Goal: Task Accomplishment & Management: Manage account settings

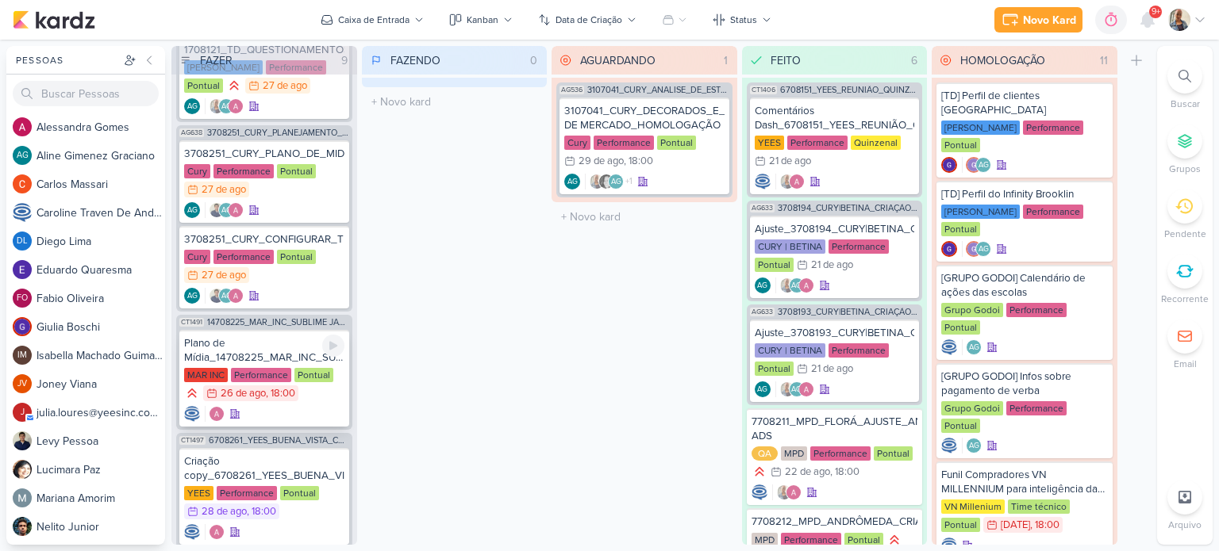
scroll to position [885, 0]
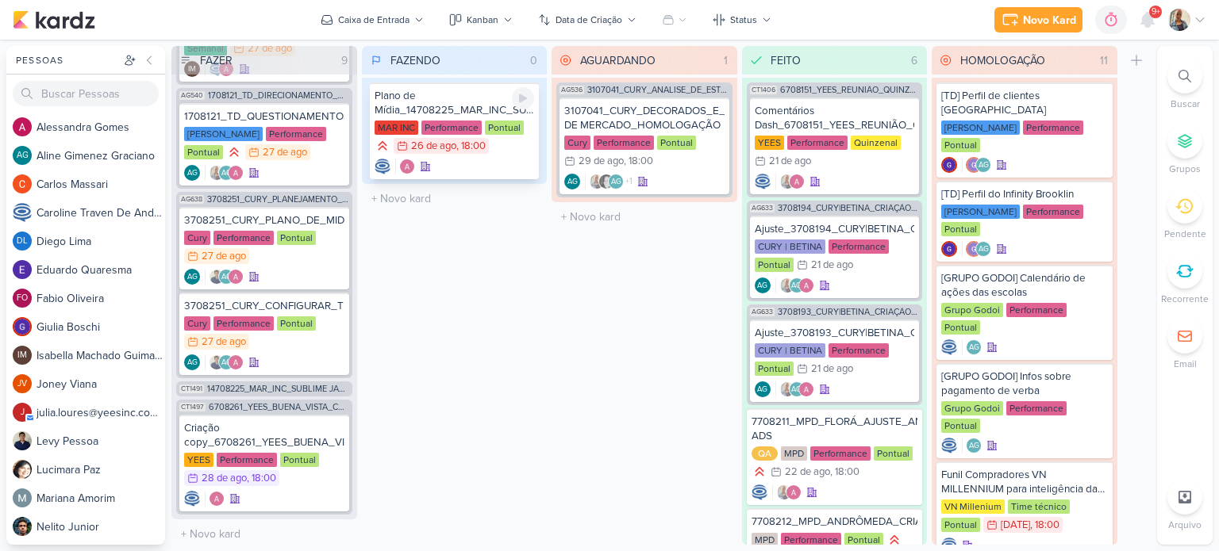
click at [482, 100] on div "Plano de Mídia_14708225_MAR_INC_SUBLIME JARDINS_PDM_AGOSTO_SETEMBRO" at bounding box center [454, 103] width 160 height 29
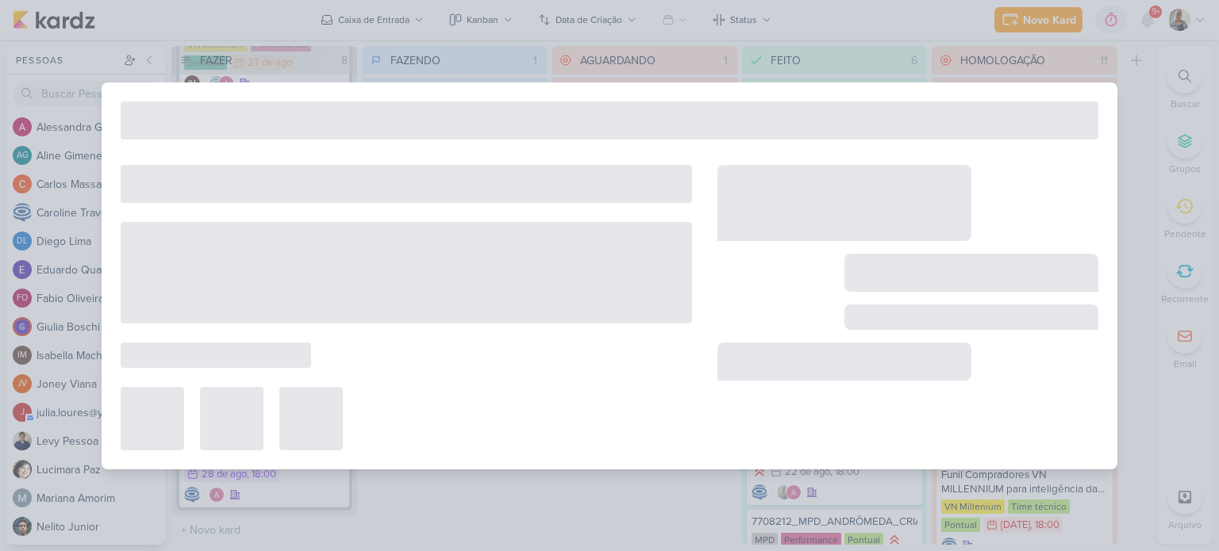
scroll to position [866, 0]
type input "Plano de Mídia_14708225_MAR_INC_SUBLIME JARDINS_PDM_AGOSTO_SETEMBRO"
type input "26 de agosto de 2025 às 18:00"
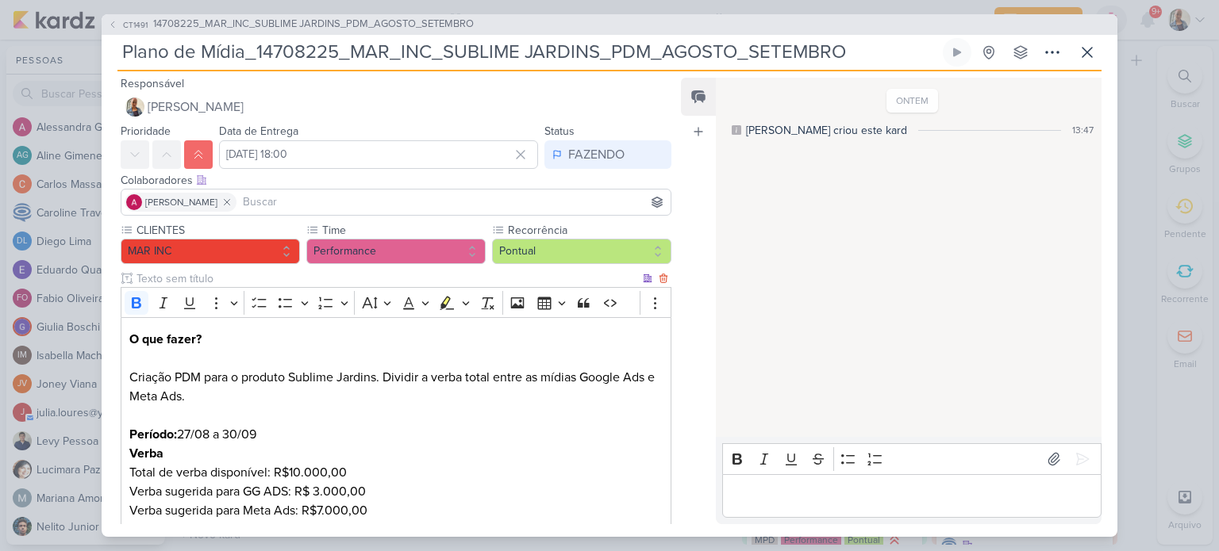
scroll to position [0, 0]
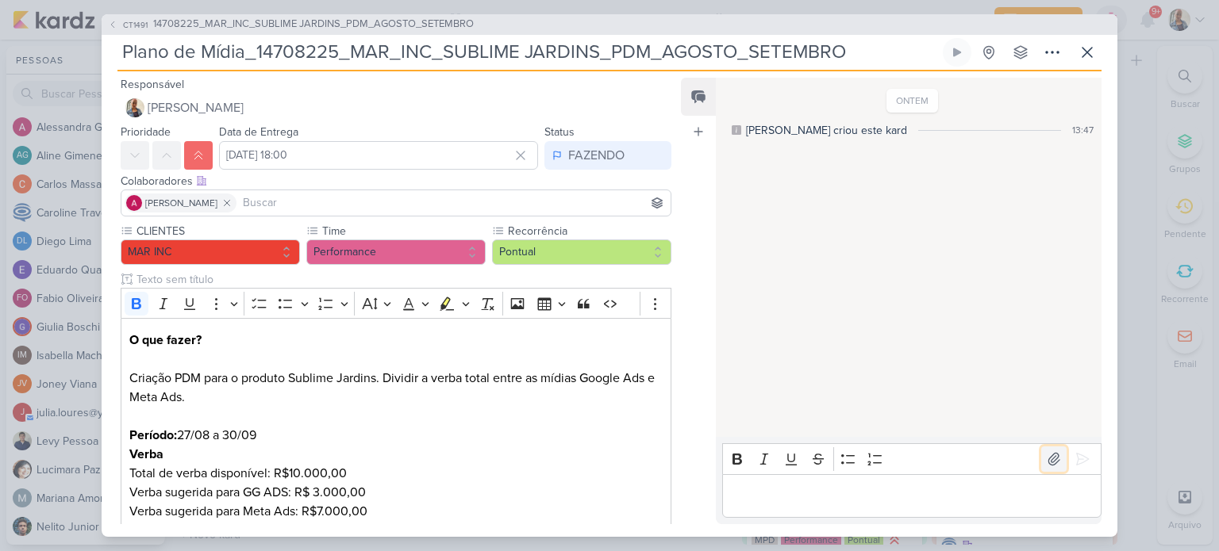
click at [1044, 468] on button at bounding box center [1053, 459] width 25 height 25
click at [782, 429] on div "[Mar Inc] Plano de Mídia_Setembro_2025.xlsx" at bounding box center [793, 428] width 95 height 17
click at [1082, 459] on icon at bounding box center [1082, 459] width 16 height 16
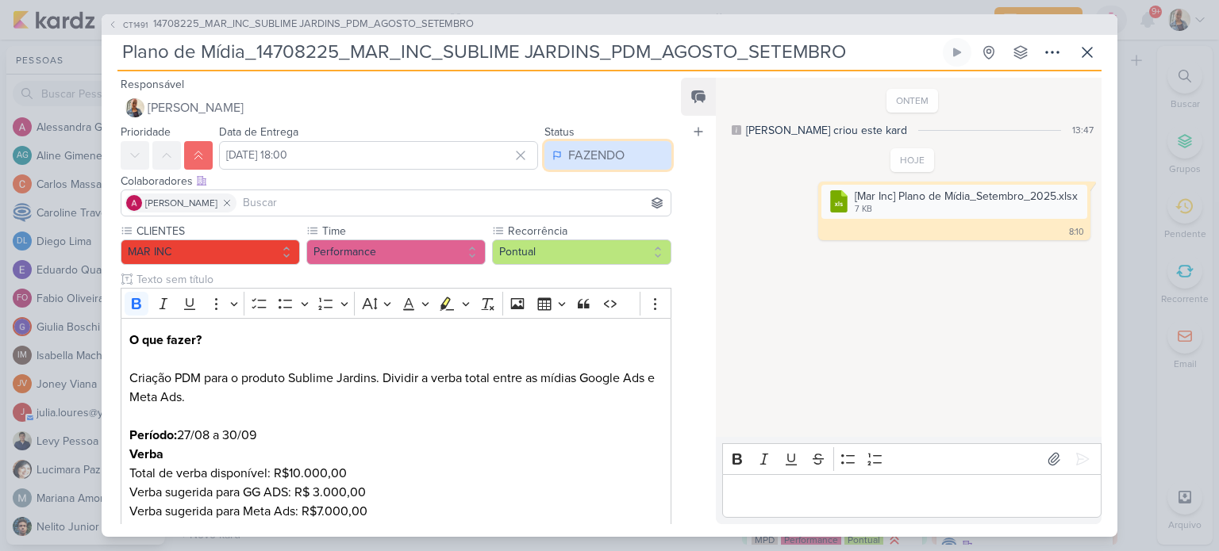
click at [586, 168] on button "FAZENDO" at bounding box center [607, 155] width 127 height 29
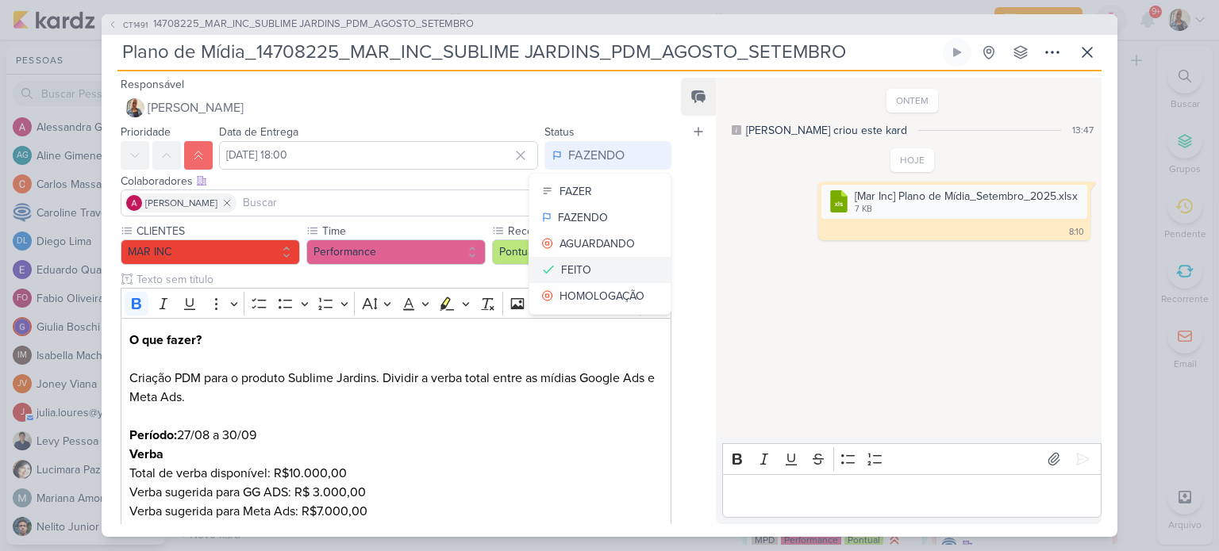
click at [593, 263] on button "FEITO" at bounding box center [599, 270] width 141 height 26
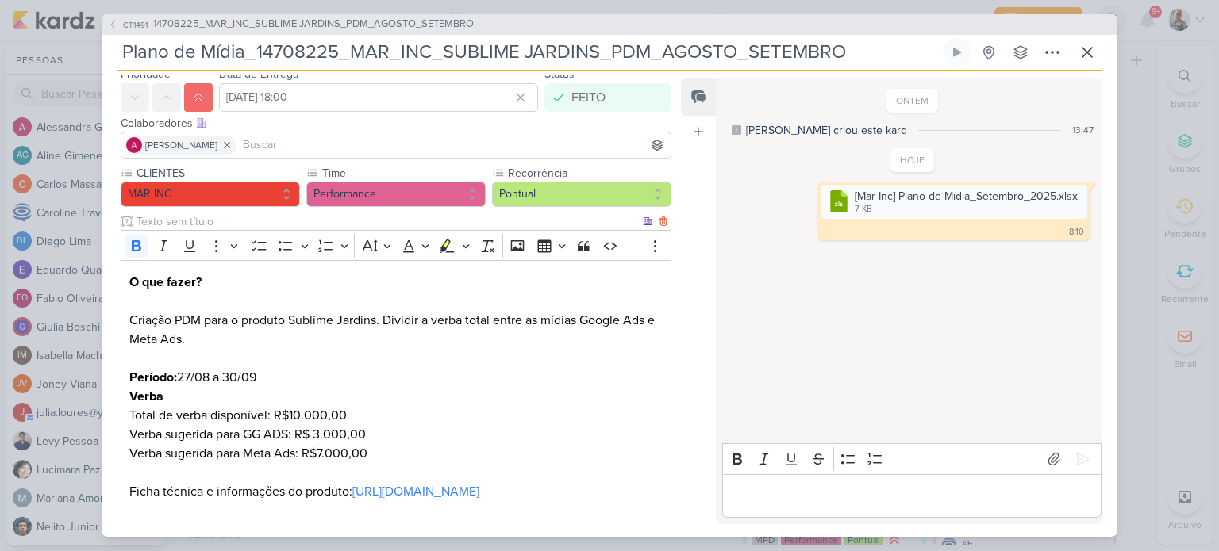
scroll to position [191, 0]
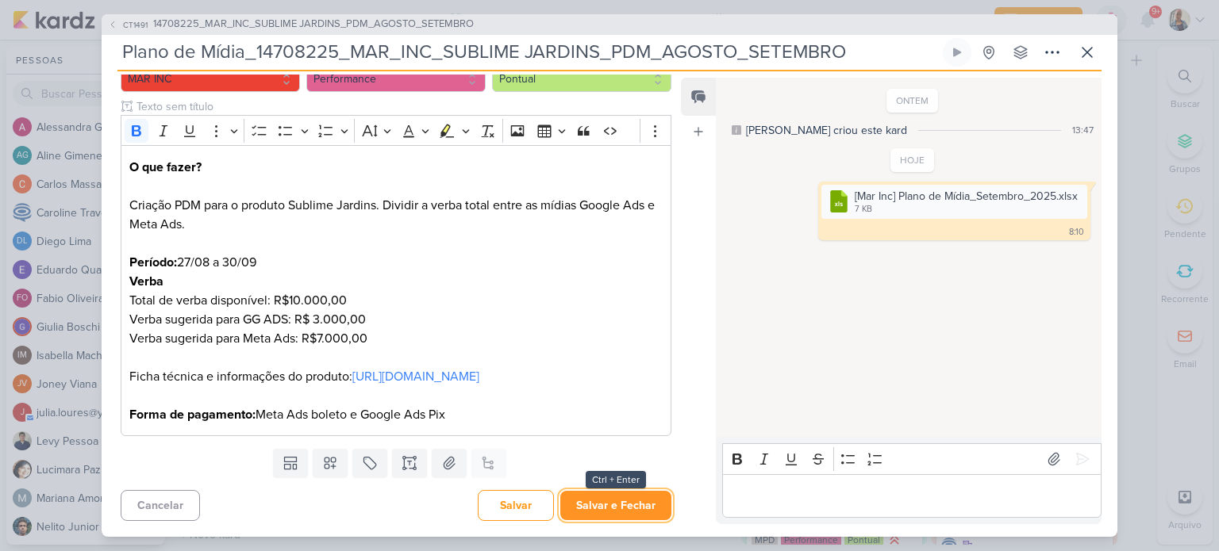
click at [593, 515] on button "Salvar e Fechar" at bounding box center [615, 505] width 111 height 29
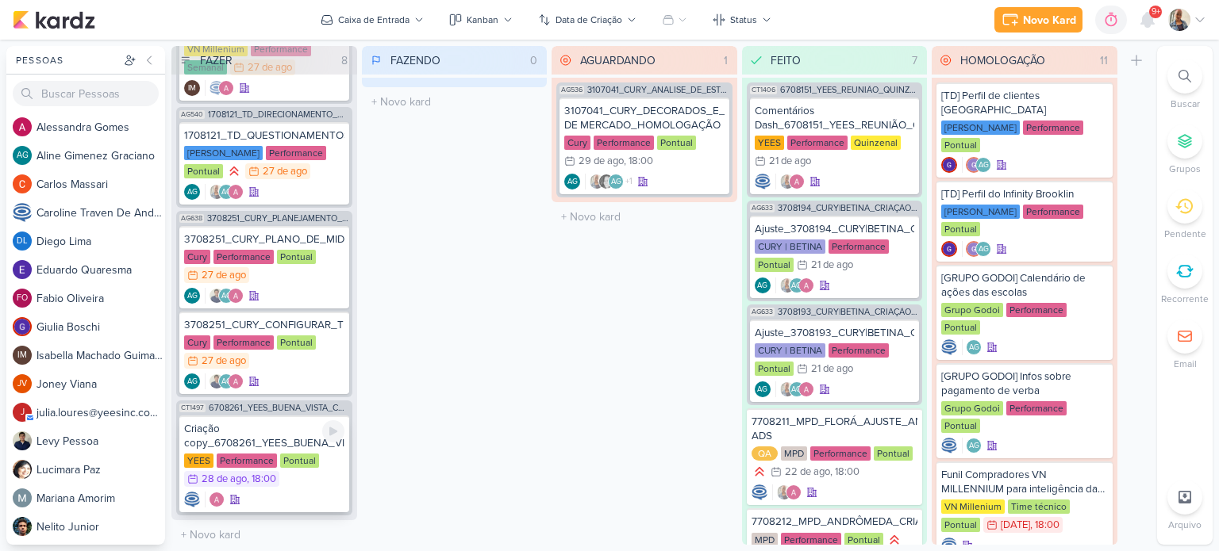
scroll to position [787, 0]
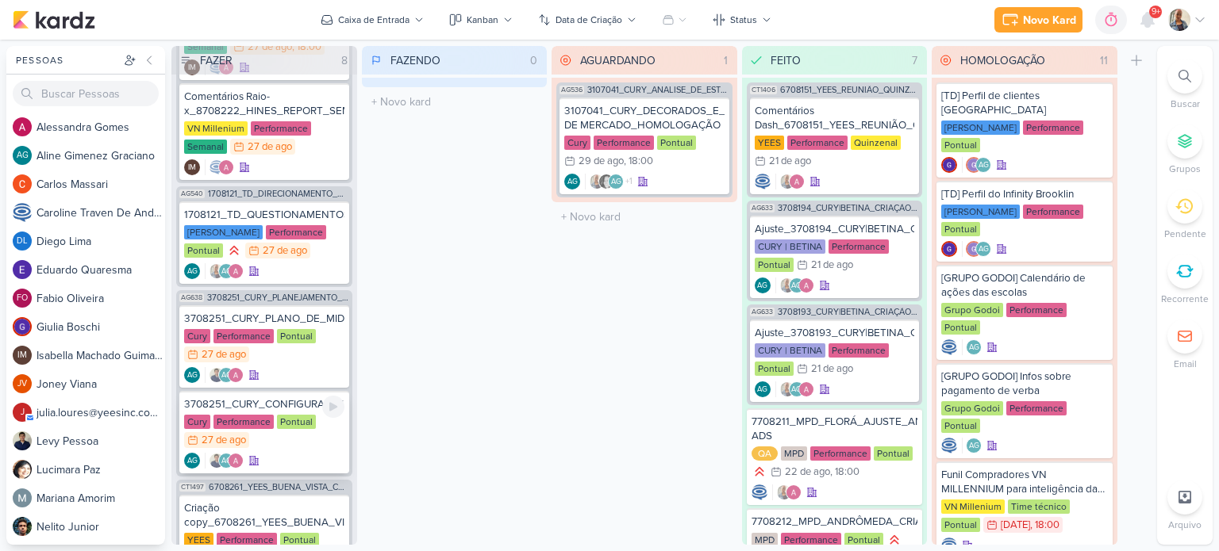
click at [280, 444] on div "Cury Performance Pontual 27/8 27 de ago" at bounding box center [264, 432] width 160 height 35
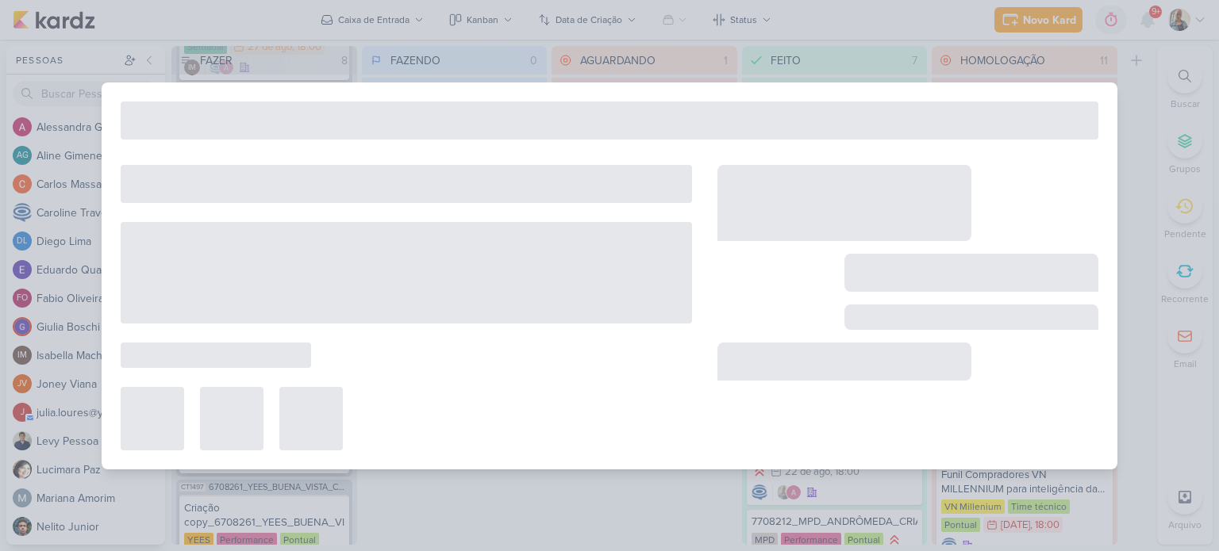
type input "3708251_CURY_CONFIGURAR_TIK_TOK_DIA"C"_SP"
type input "28 de agosto de 2025 às 23:59"
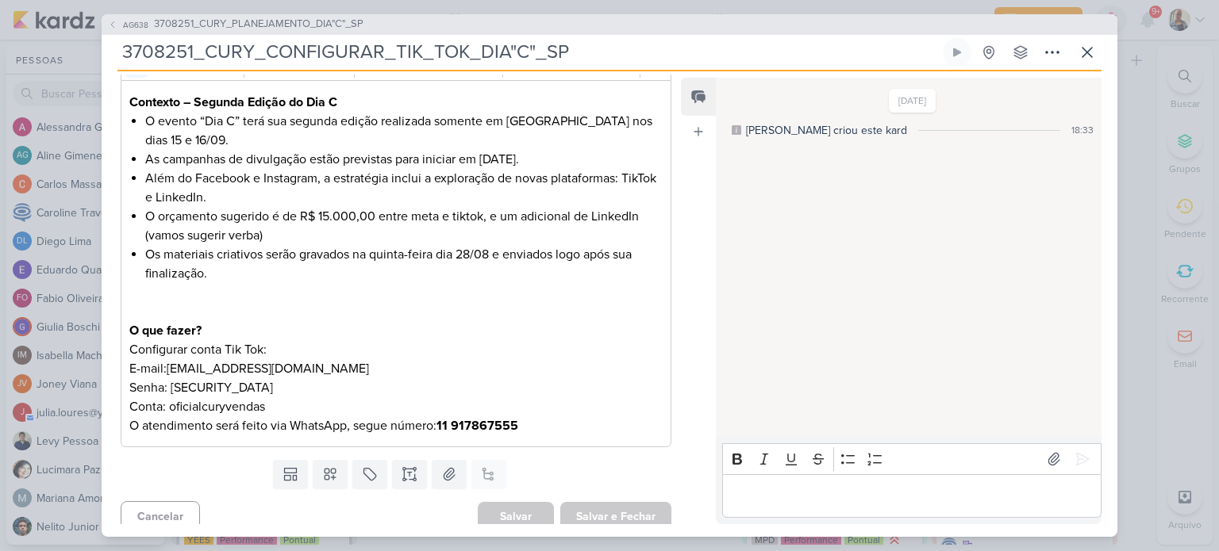
scroll to position [0, 0]
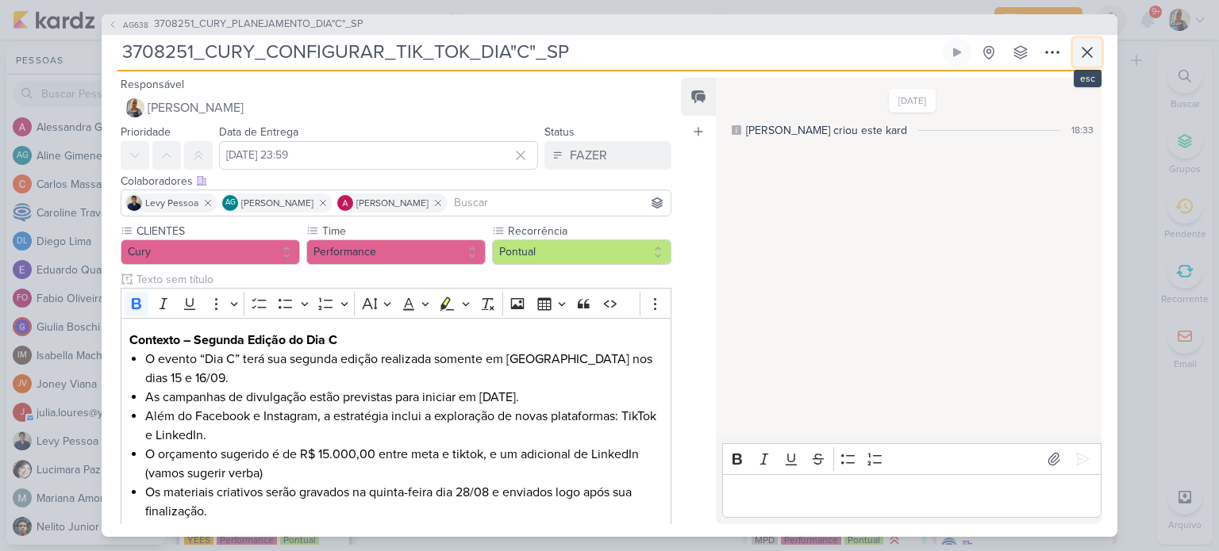
click at [1089, 48] on icon at bounding box center [1086, 52] width 19 height 19
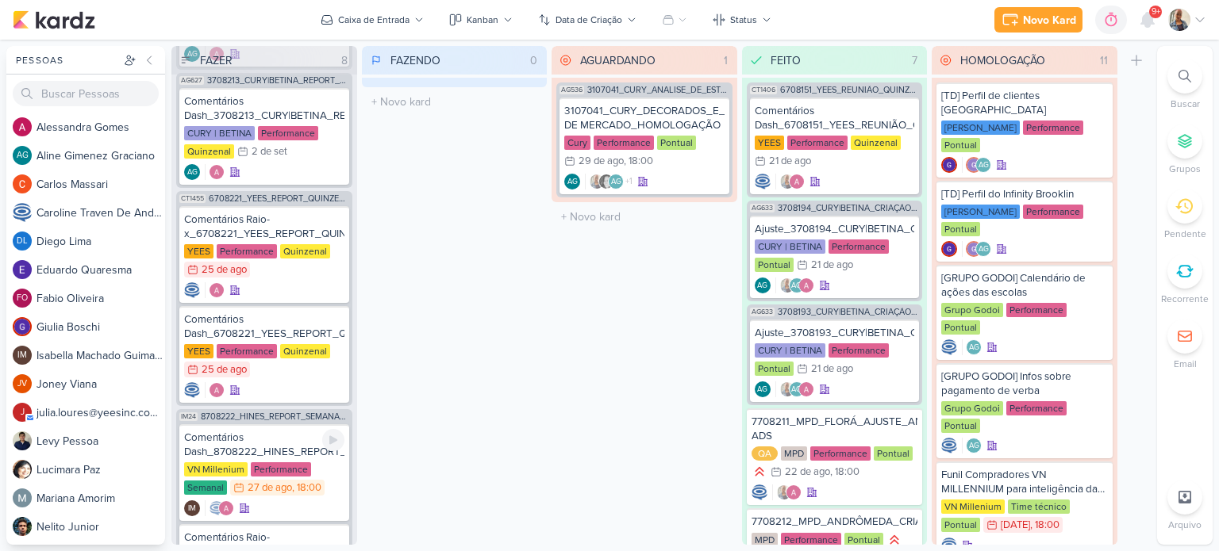
scroll to position [311, 0]
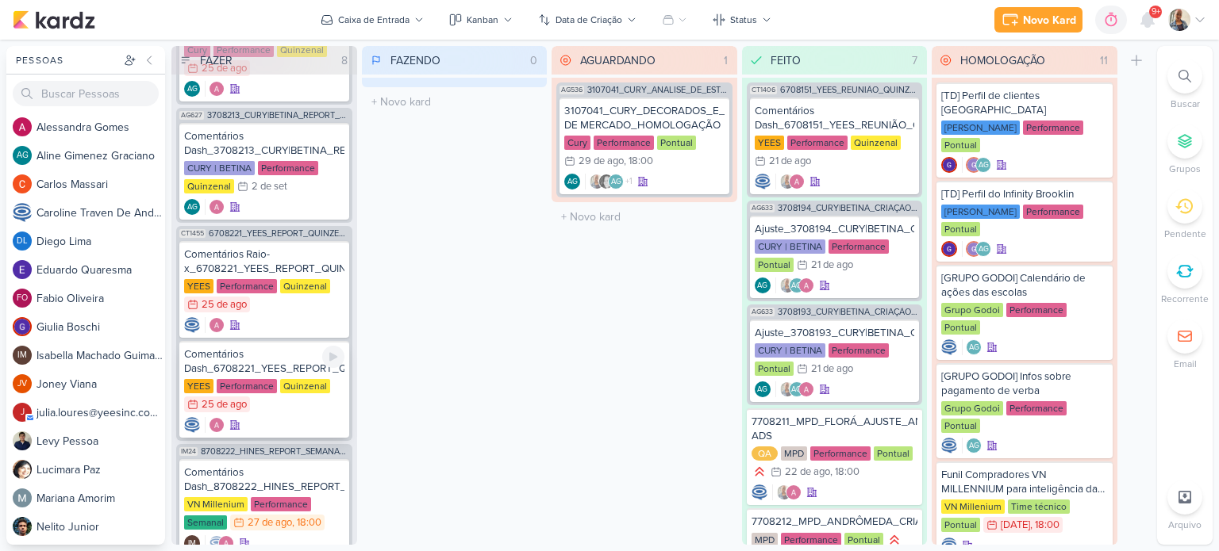
click at [235, 364] on div "Comentários Dash_6708221_YEES_REPORT_QUINZENAL_MARKETING_26.08" at bounding box center [264, 362] width 160 height 29
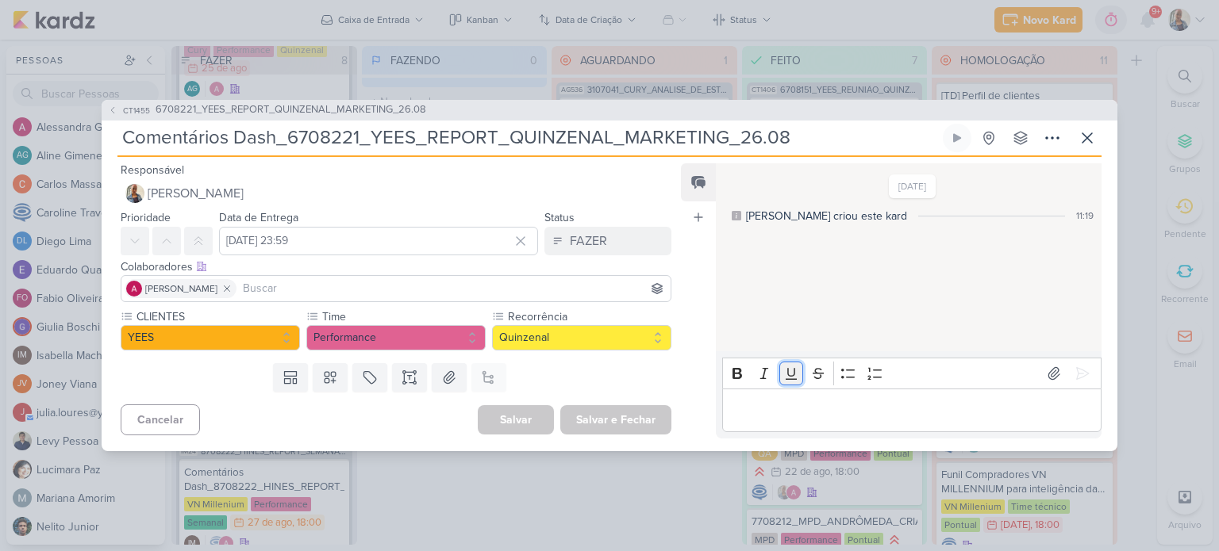
click at [797, 376] on icon "Editor toolbar" at bounding box center [791, 374] width 16 height 16
click at [794, 416] on p "Editor editing area: main" at bounding box center [911, 410] width 363 height 19
click at [786, 366] on icon "Editor toolbar" at bounding box center [791, 374] width 16 height 16
drag, startPoint x: 968, startPoint y: 411, endPoint x: 639, endPoint y: 290, distance: 350.7
click at [639, 290] on div "Responsável Iara Santos Nenhum contato encontrado create new contact Novo Conta…" at bounding box center [610, 304] width 1016 height 294
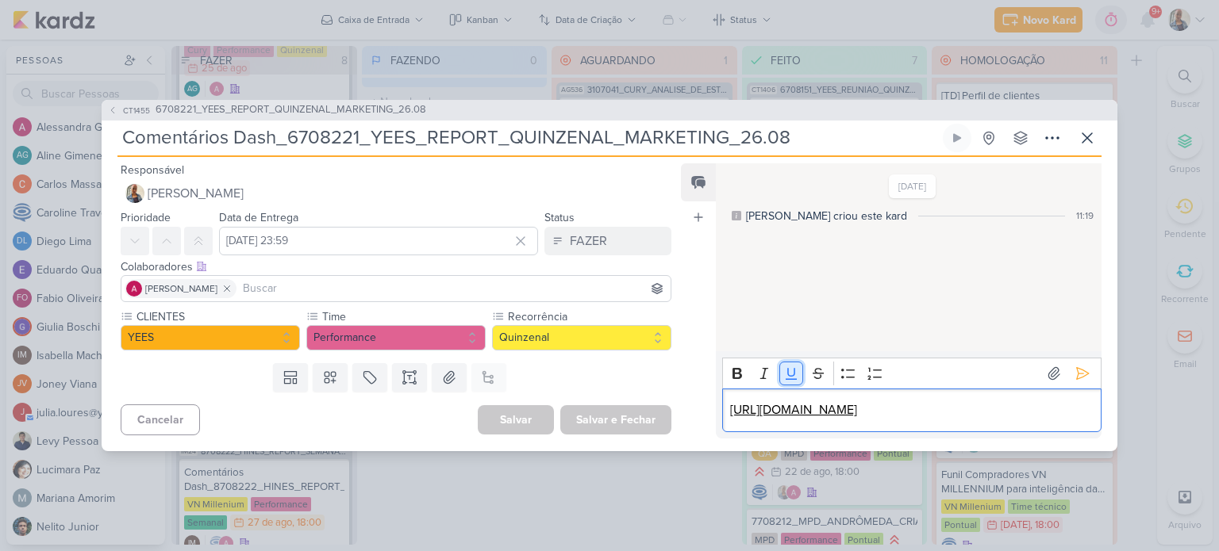
click at [797, 366] on icon "Editor toolbar" at bounding box center [791, 374] width 16 height 16
click at [1077, 366] on icon at bounding box center [1082, 374] width 16 height 16
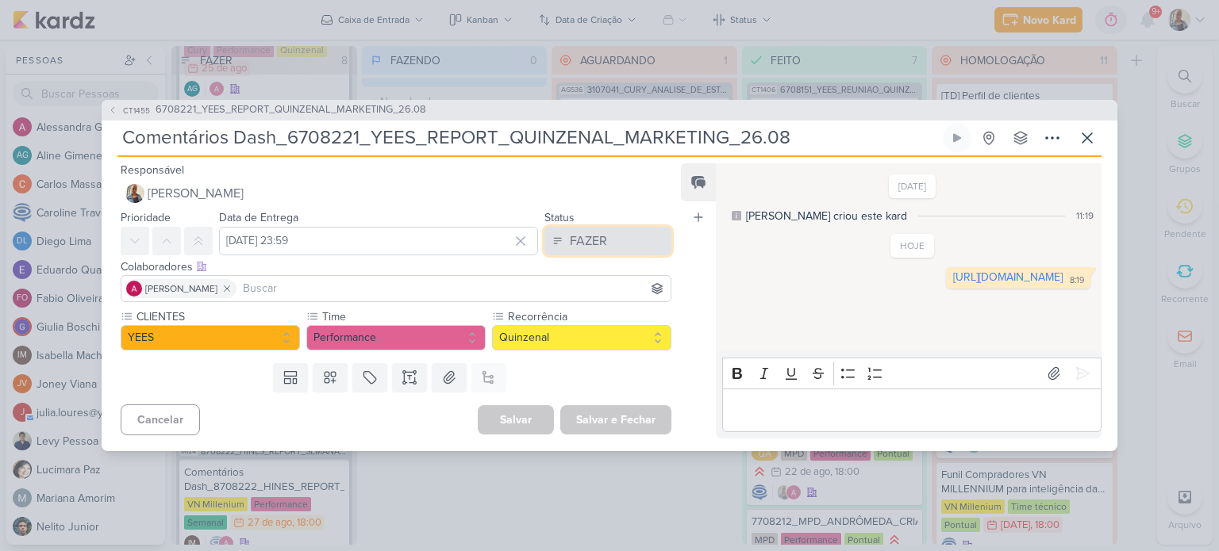
click at [616, 235] on button "FAZER" at bounding box center [607, 241] width 127 height 29
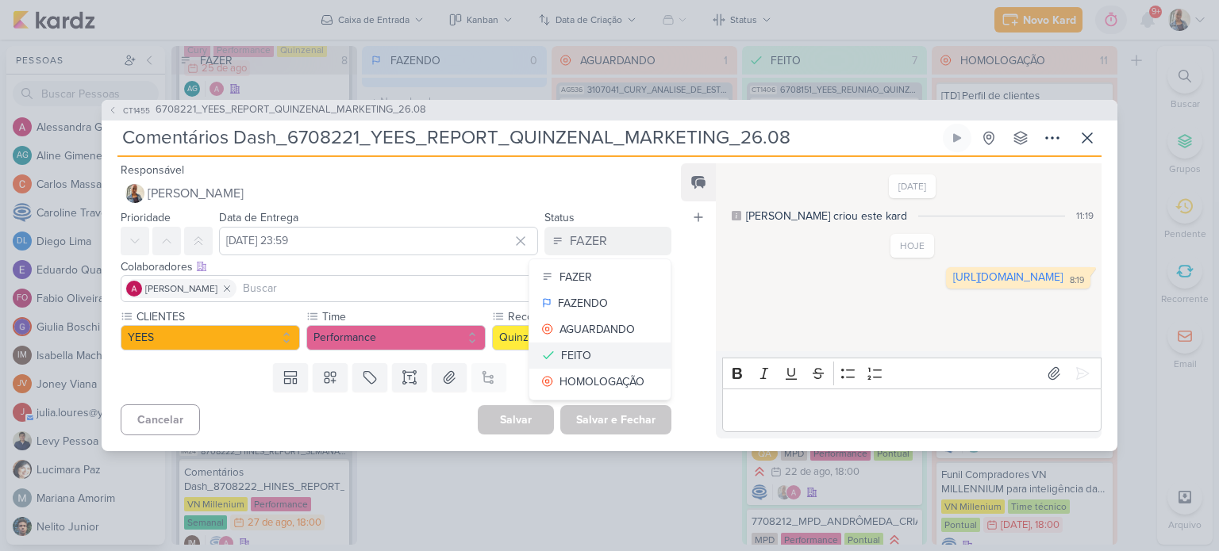
click at [574, 356] on div "FEITO" at bounding box center [576, 356] width 30 height 17
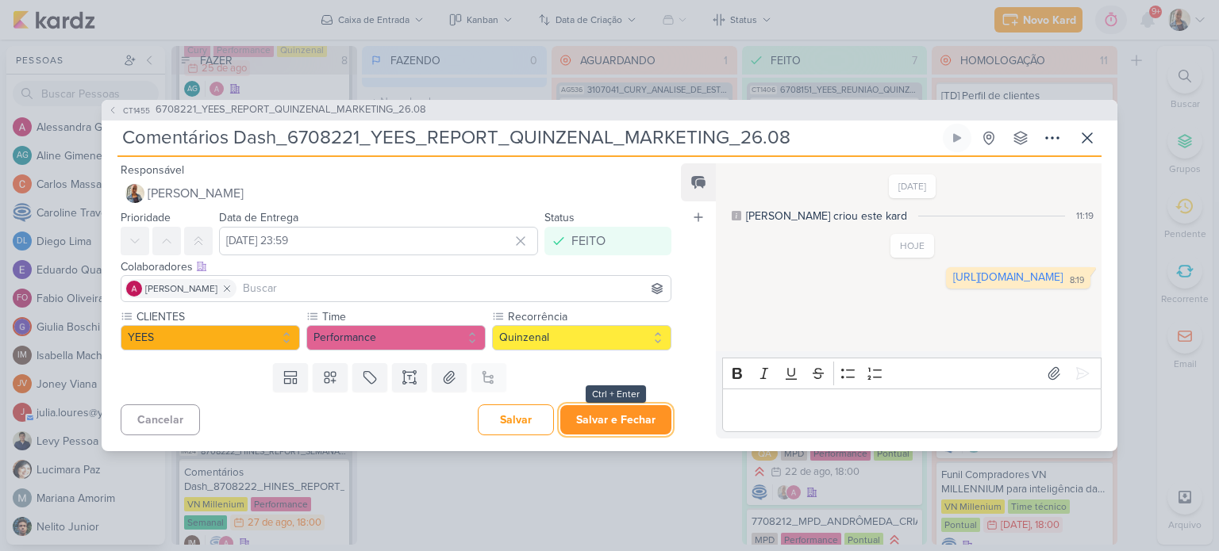
click at [613, 422] on button "Salvar e Fechar" at bounding box center [615, 419] width 111 height 29
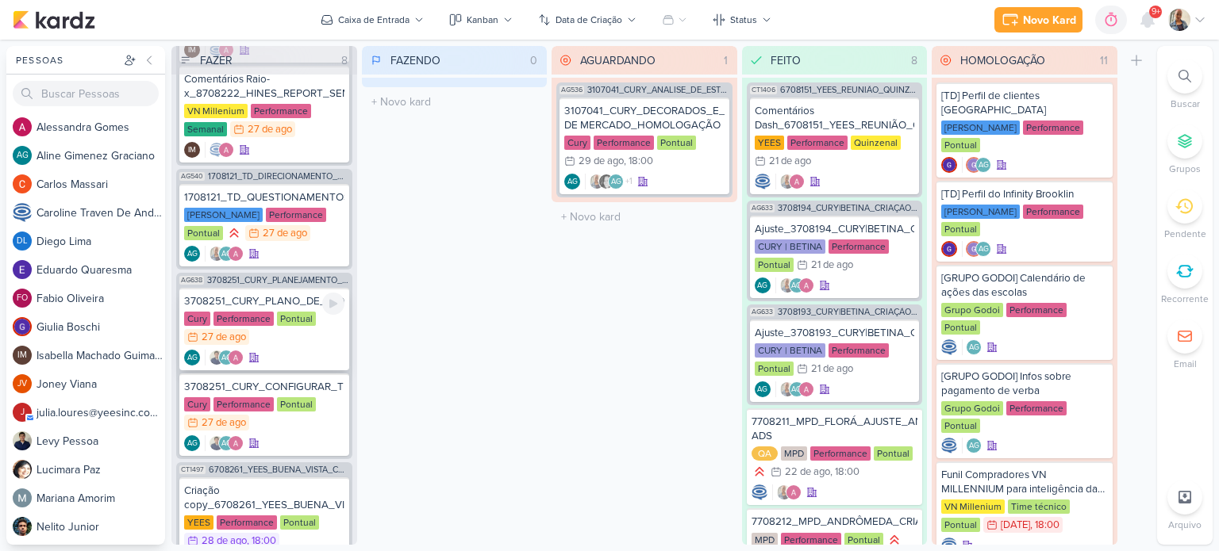
scroll to position [708, 0]
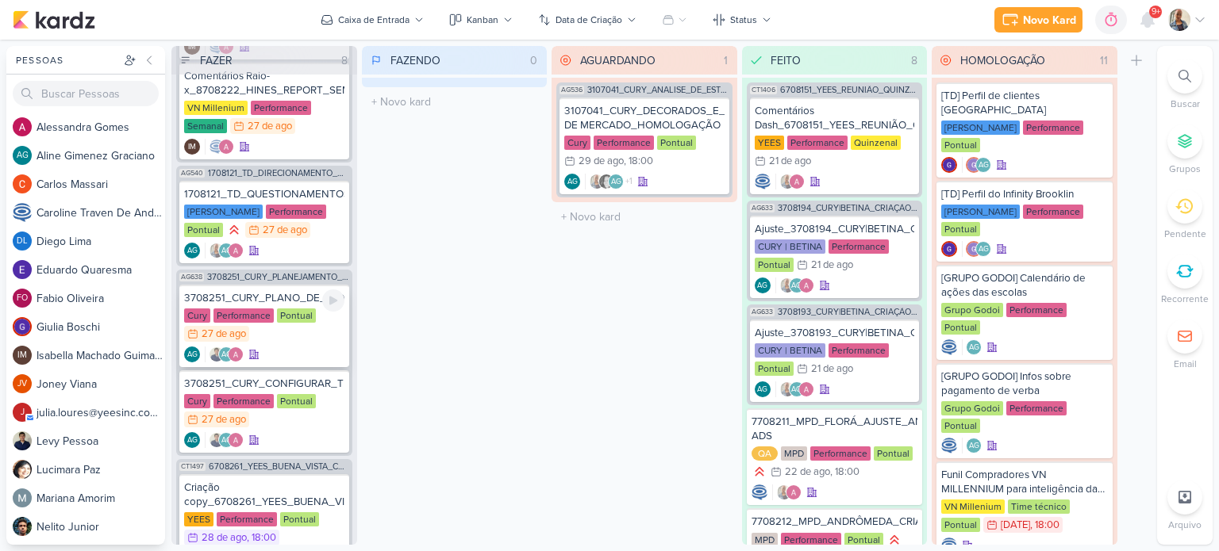
click at [282, 335] on div "Cury Performance Pontual 27/8 27 de ago" at bounding box center [264, 326] width 160 height 35
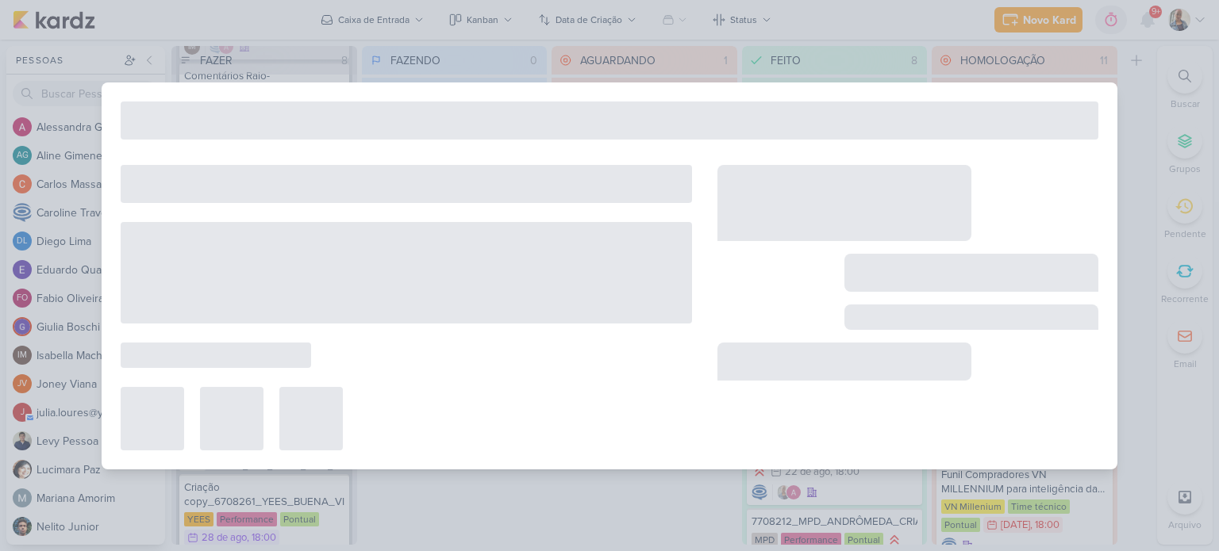
type input "3708251_CURY_PLANO_DE_MIDIA_DIA"C"_SP"
type input "28 de agosto de 2025 às 23:59"
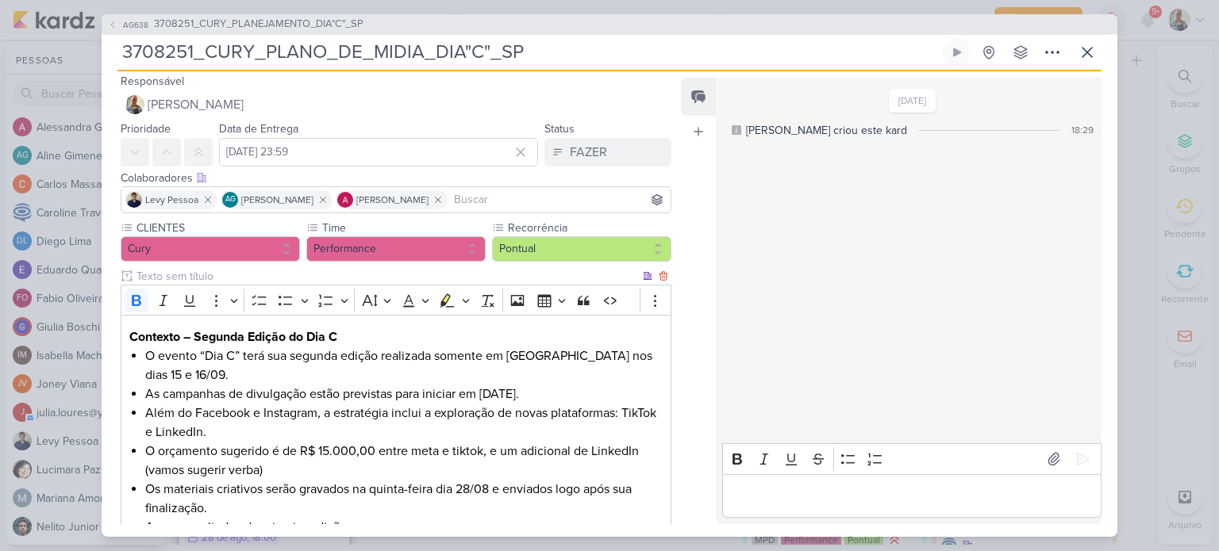
scroll to position [0, 0]
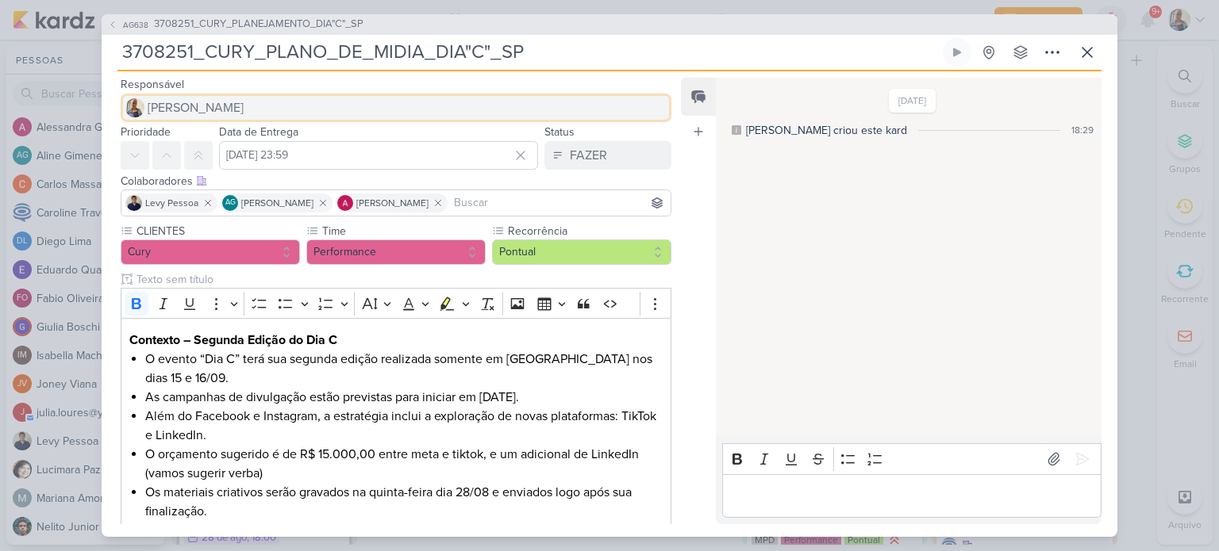
click at [202, 117] on button "[PERSON_NAME]" at bounding box center [396, 108] width 551 height 29
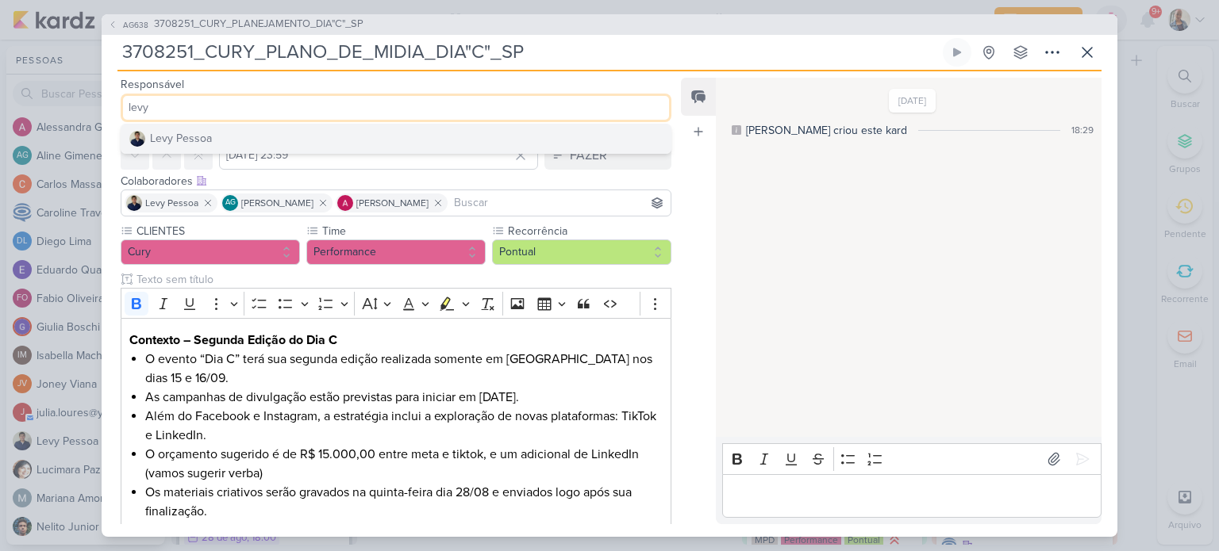
type input "levy"
click at [208, 147] on button "Levy Pessoa" at bounding box center [395, 139] width 549 height 29
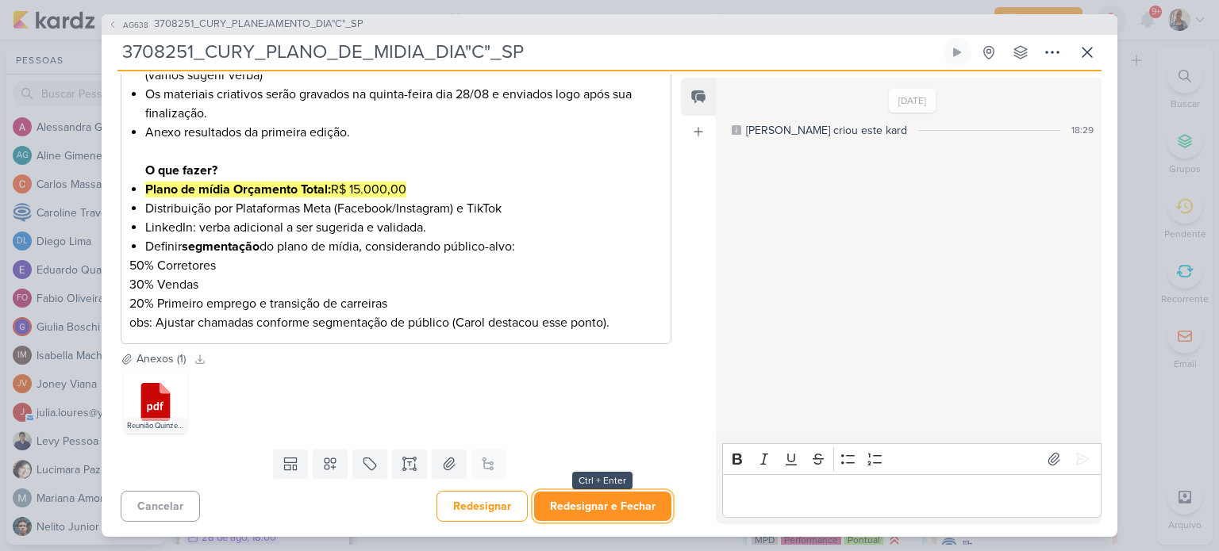
click at [592, 497] on button "Redesignar e Fechar" at bounding box center [602, 506] width 137 height 29
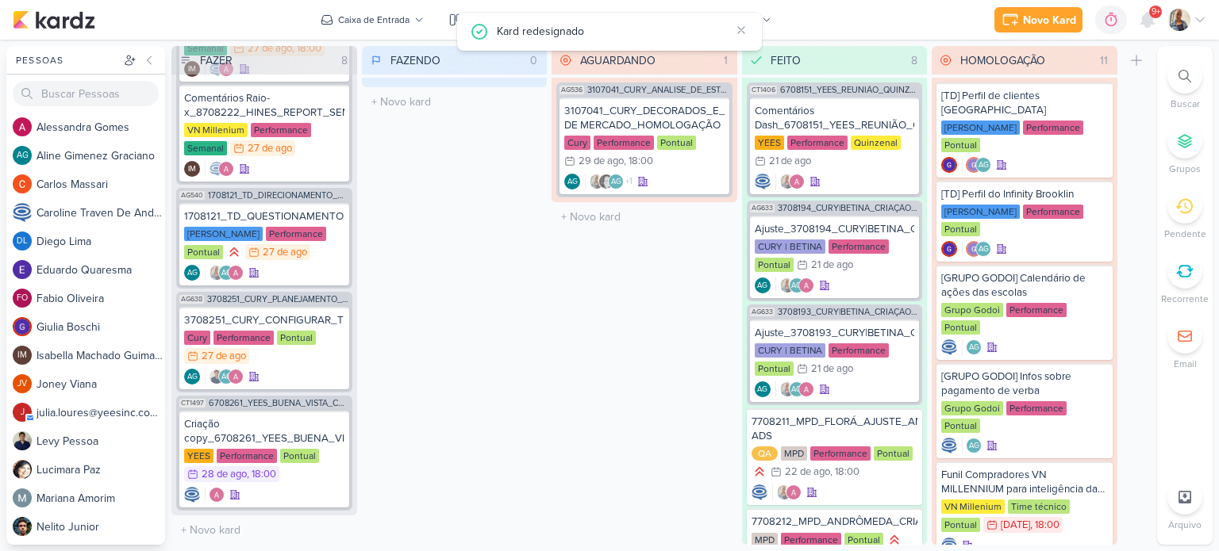
scroll to position [682, 0]
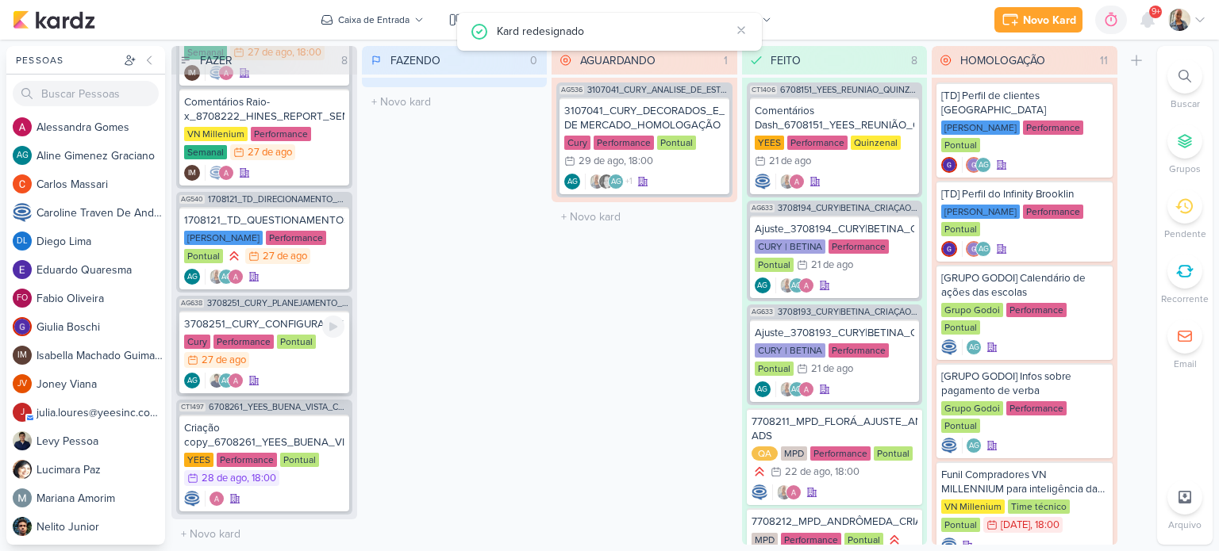
click at [292, 373] on div "AG AG" at bounding box center [264, 381] width 160 height 16
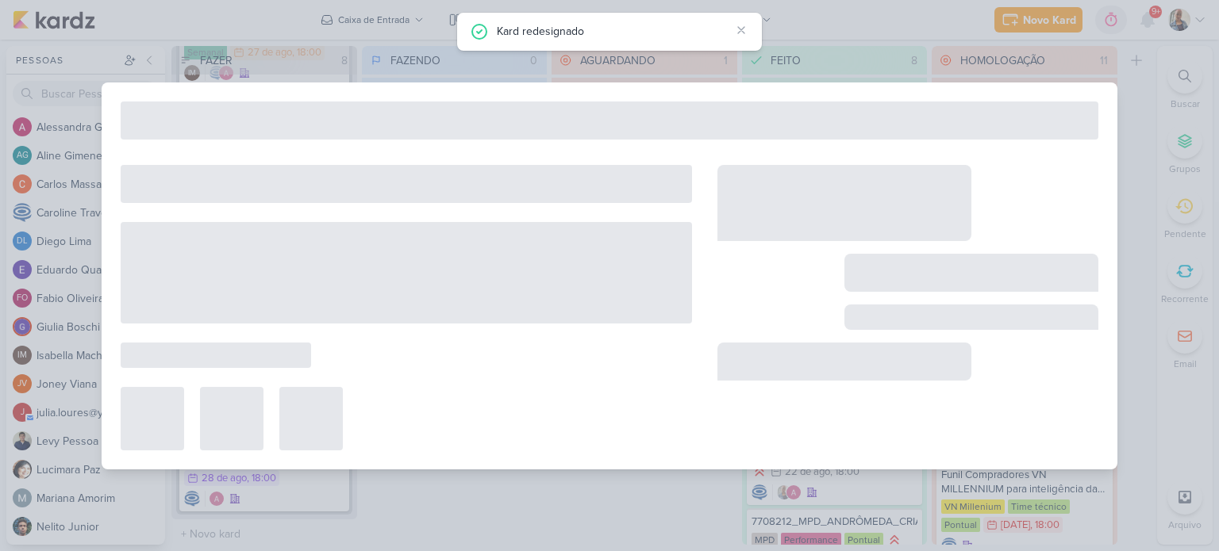
type input "3708251_CURY_CONFIGURAR_TIK_TOK_DIA"C"_SP"
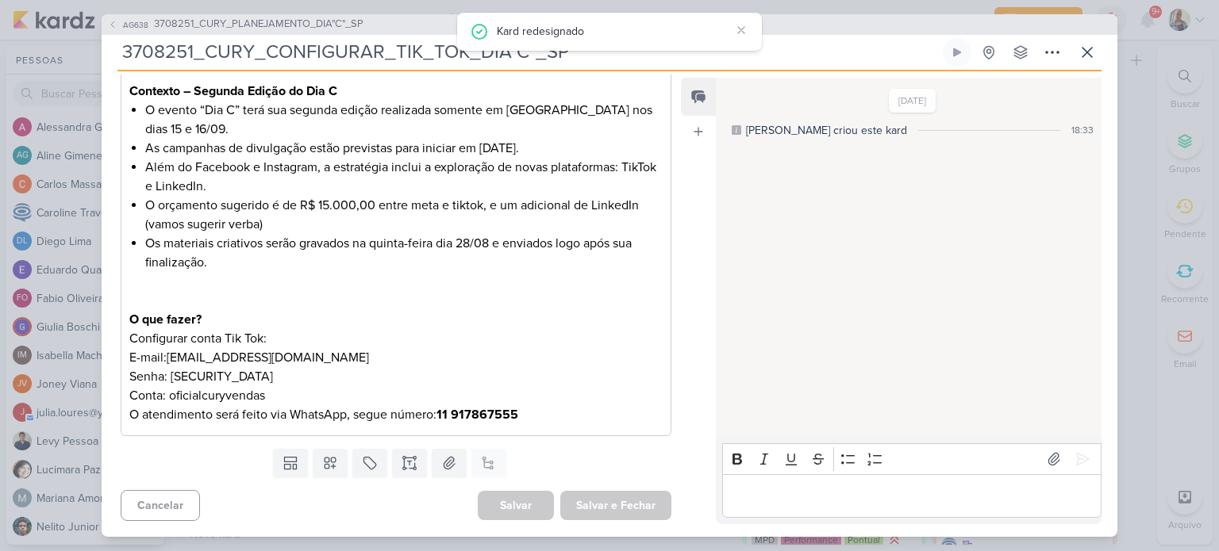
scroll to position [0, 0]
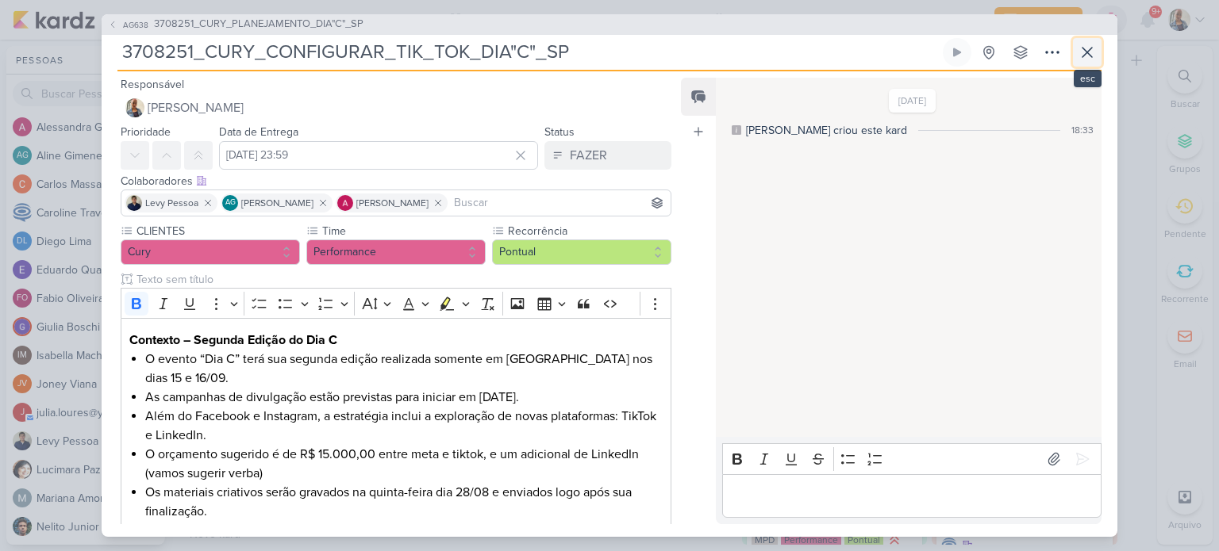
click at [1087, 51] on icon at bounding box center [1087, 53] width 10 height 10
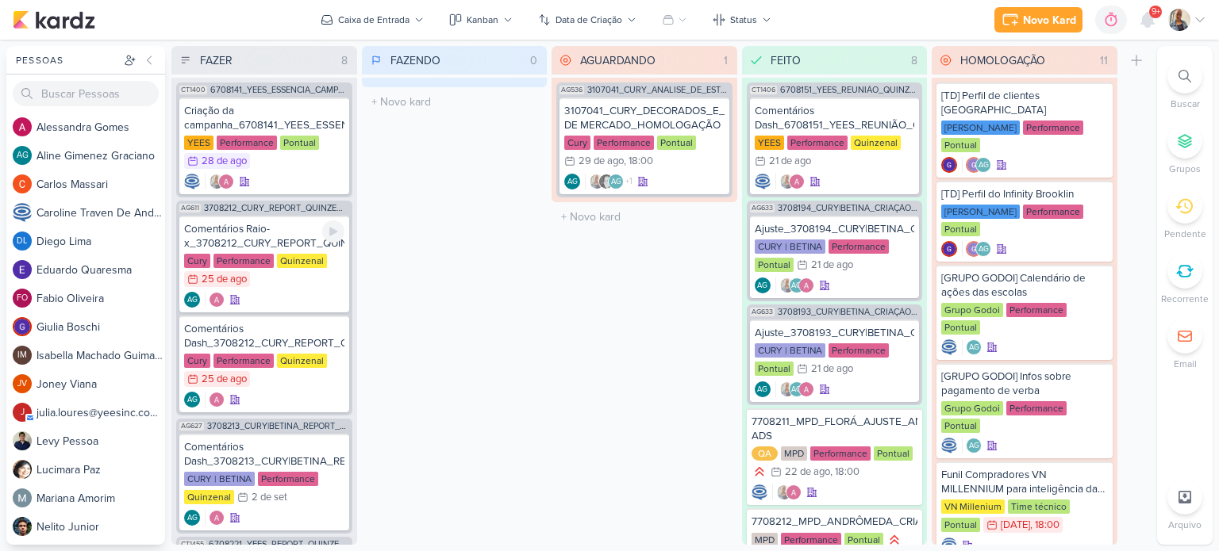
click at [302, 300] on div "AG" at bounding box center [264, 300] width 160 height 16
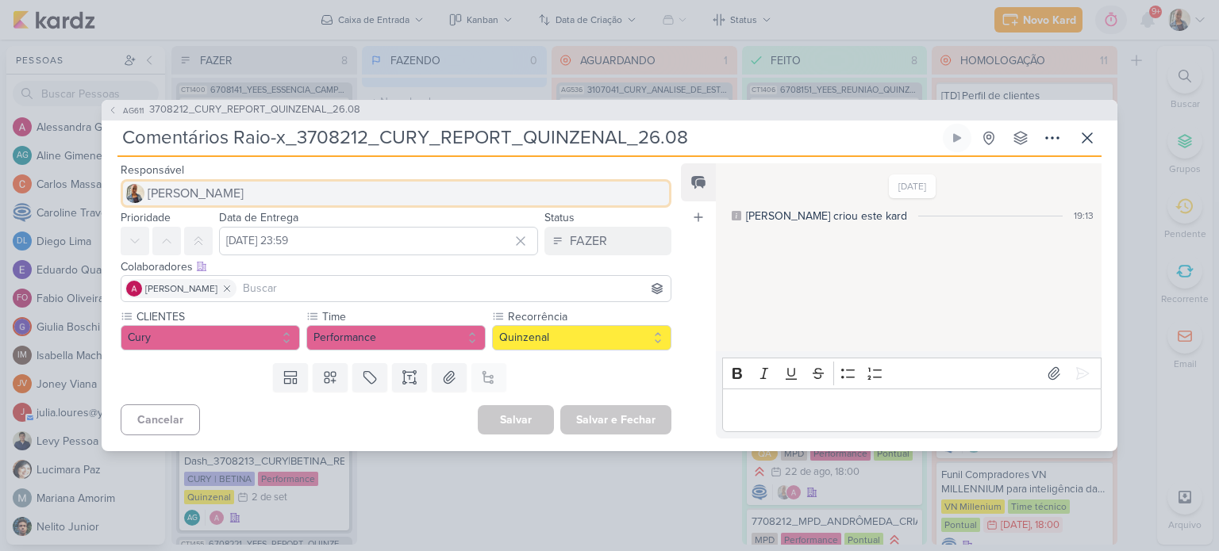
click at [200, 202] on span "[PERSON_NAME]" at bounding box center [196, 193] width 96 height 19
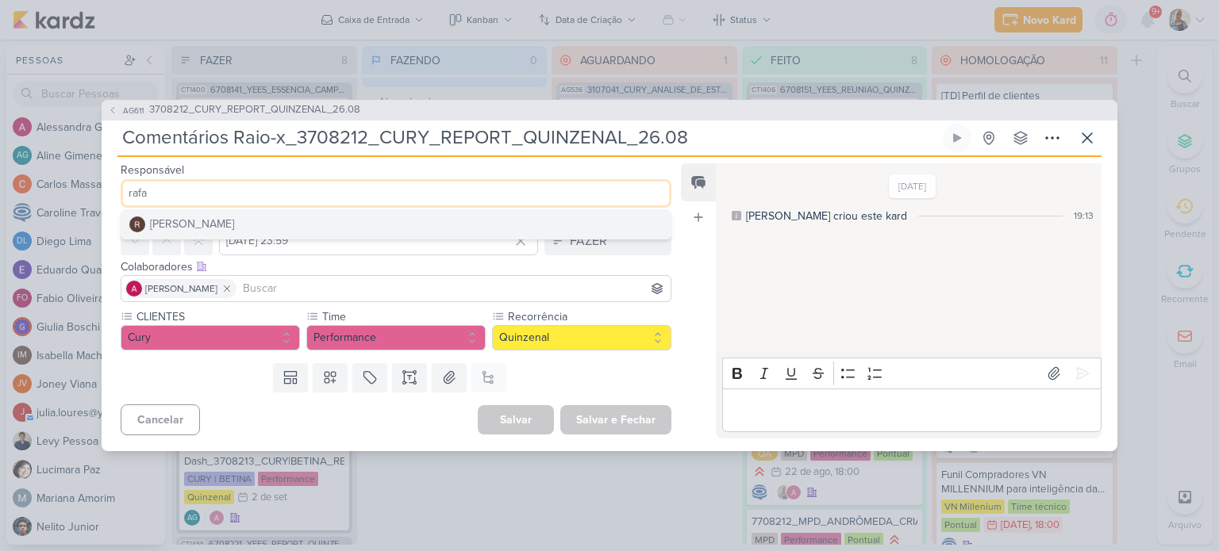
type input "rafa"
click at [215, 212] on button "Rafael Dornelles" at bounding box center [395, 224] width 549 height 29
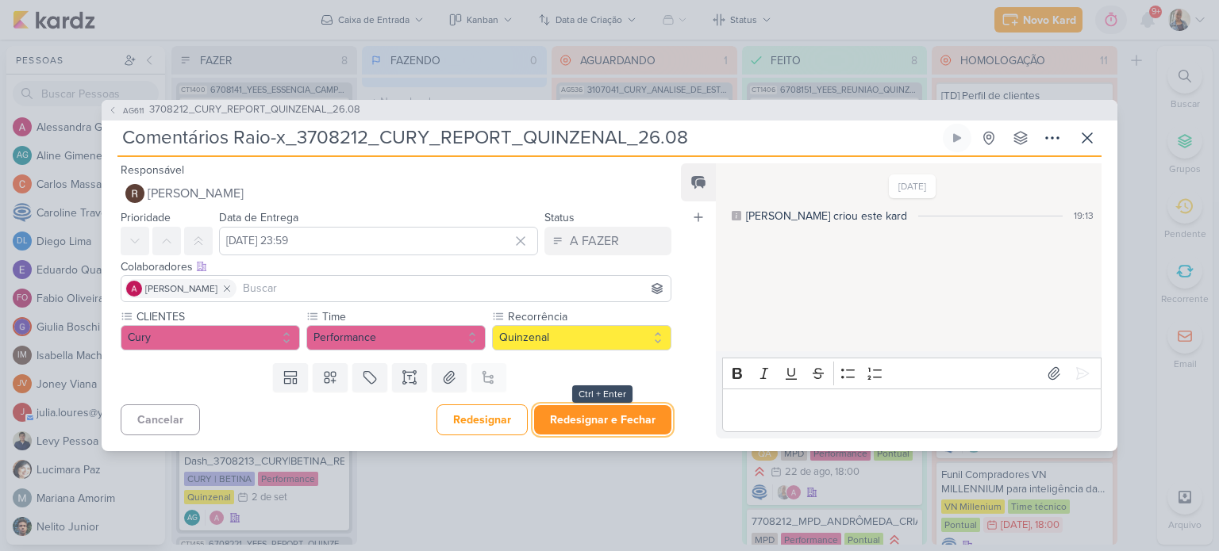
click at [580, 422] on button "Redesignar e Fechar" at bounding box center [602, 419] width 137 height 29
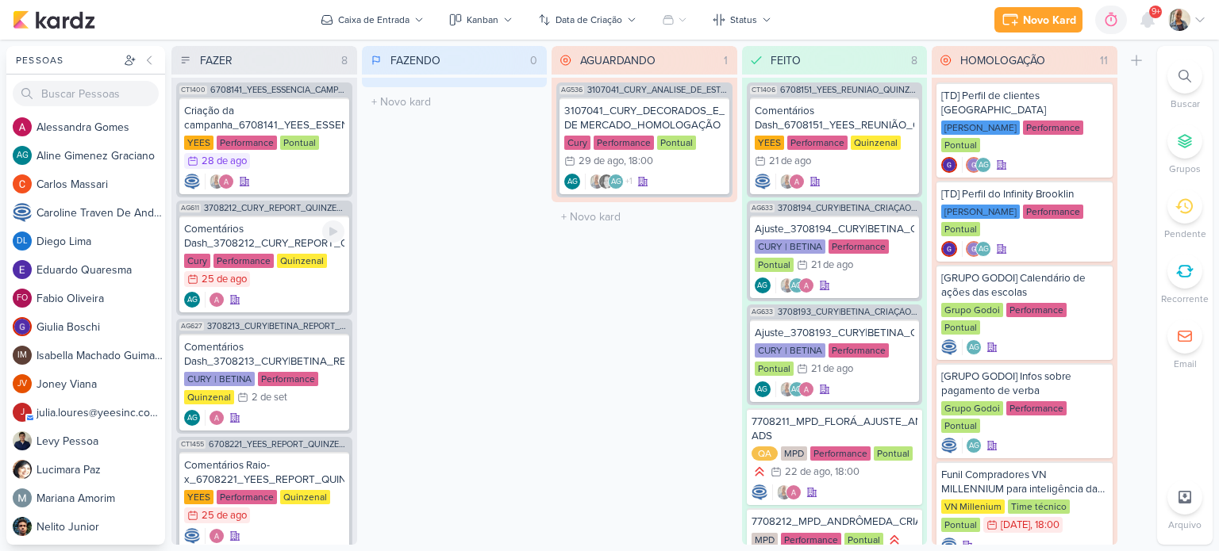
click at [294, 303] on div "AG" at bounding box center [264, 300] width 160 height 16
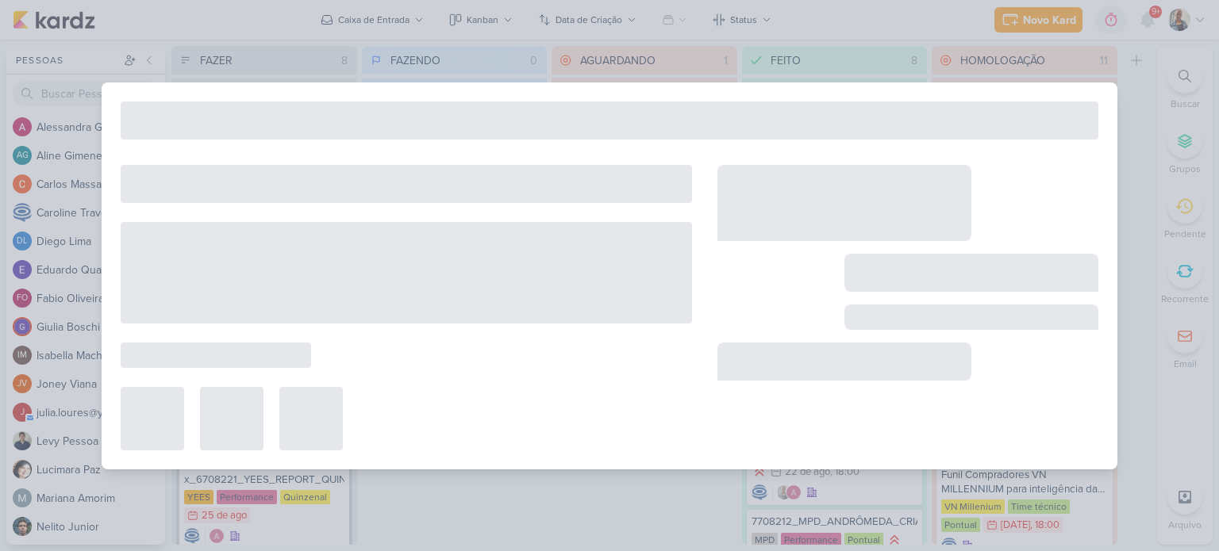
type input "Comentários Dash_3708212_CURY_REPORT_QUINZENAL_26.08"
type input "25 de agosto de 2025 às 23:59"
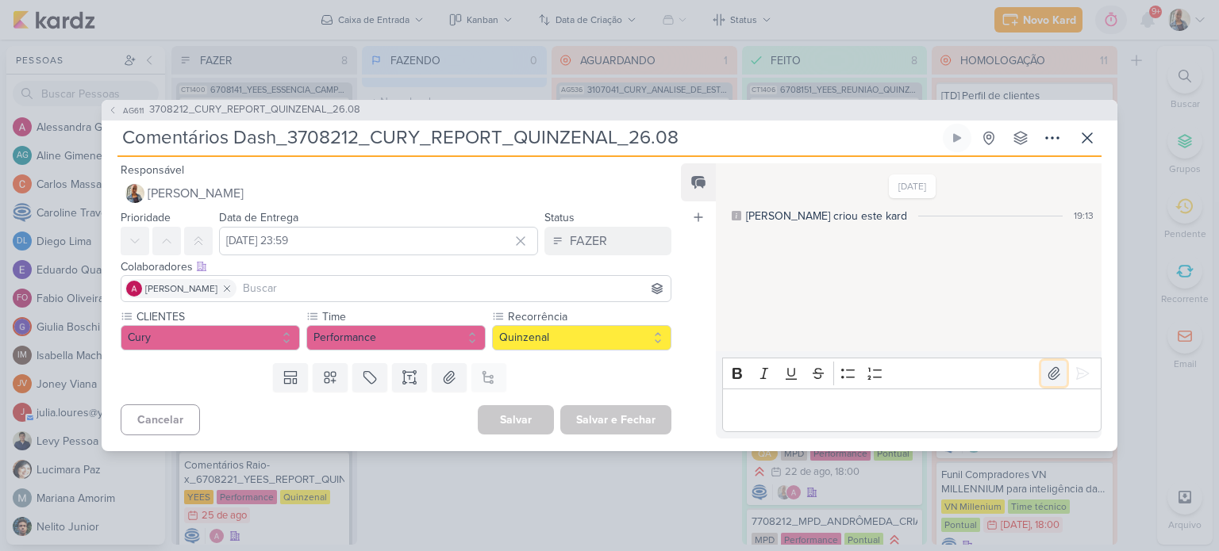
click at [1050, 380] on icon at bounding box center [1054, 374] width 16 height 16
click at [1080, 360] on div "Bold Italic Underline Strikethrough Bulleted List Numbered List" at bounding box center [911, 374] width 372 height 30
click at [1078, 371] on icon at bounding box center [1082, 374] width 16 height 16
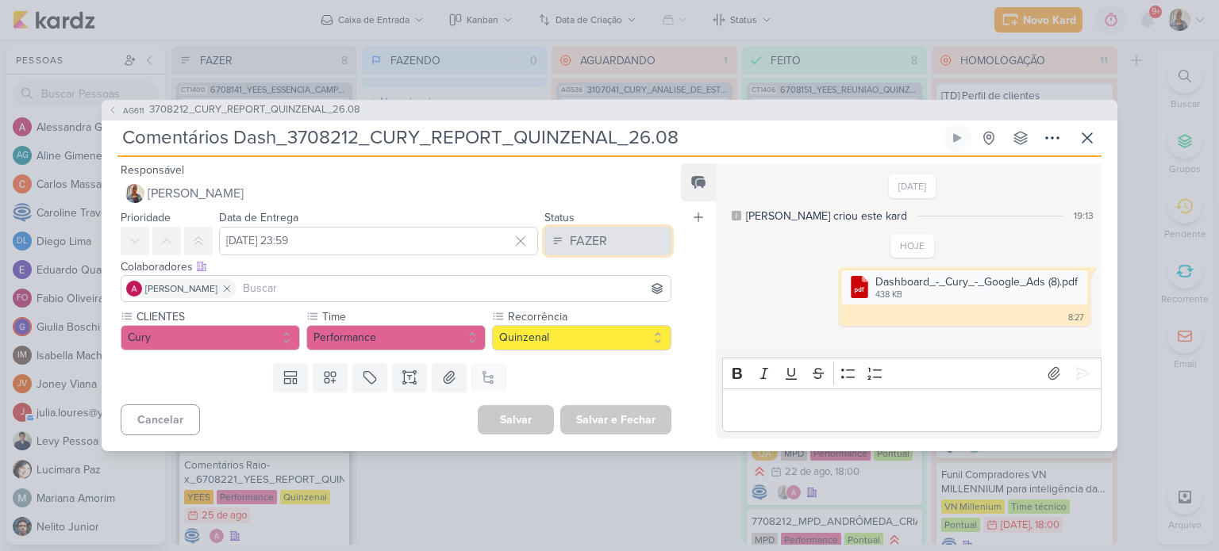
click at [609, 231] on button "FAZER" at bounding box center [607, 241] width 127 height 29
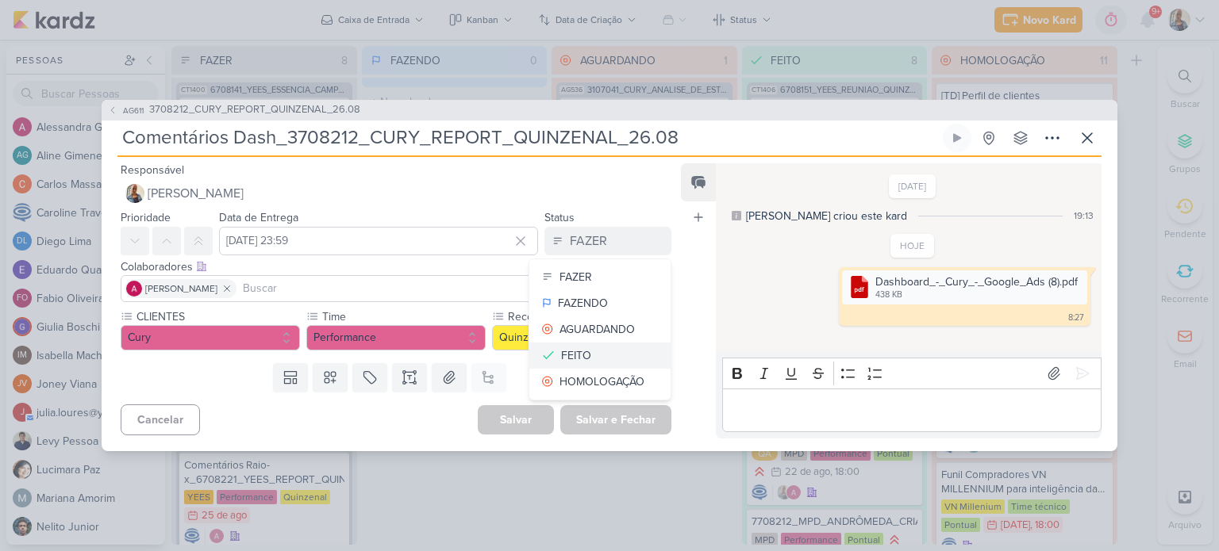
click at [624, 355] on button "FEITO" at bounding box center [599, 356] width 141 height 26
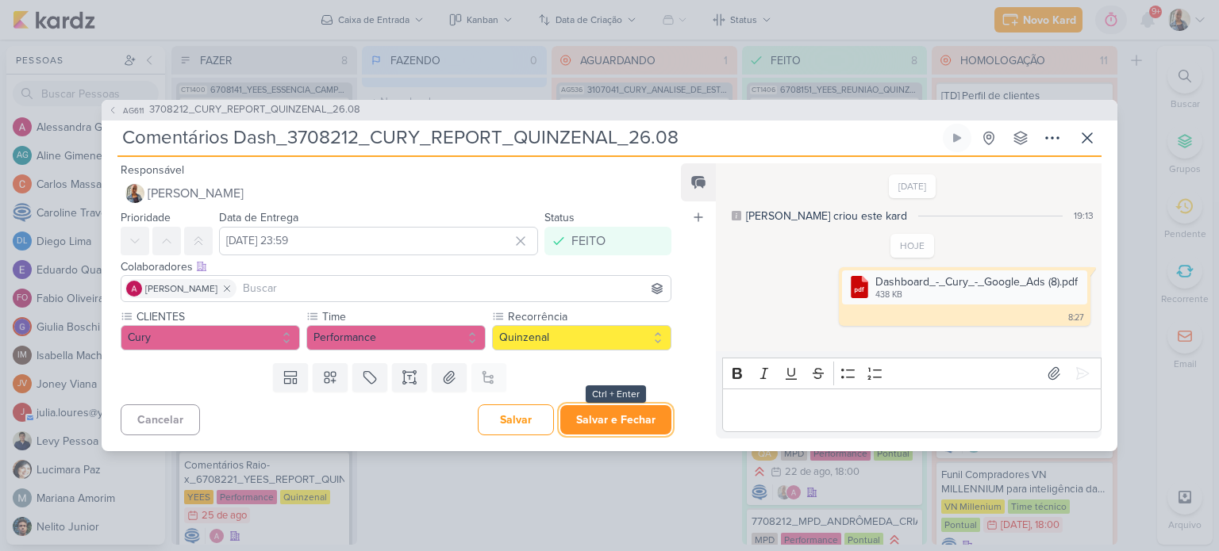
click at [644, 421] on button "Salvar e Fechar" at bounding box center [615, 419] width 111 height 29
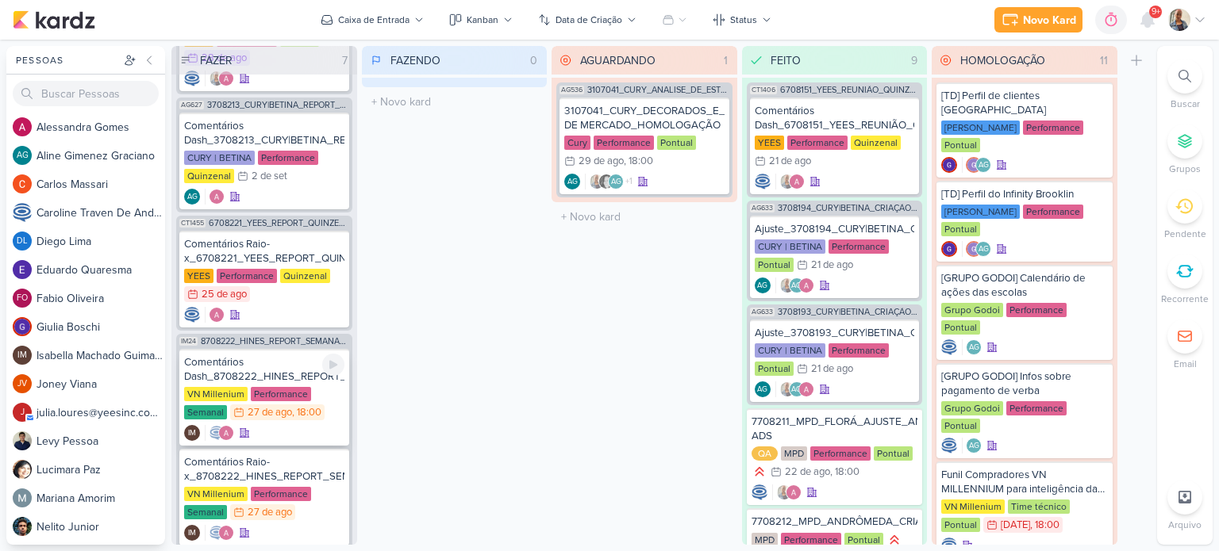
scroll to position [67, 0]
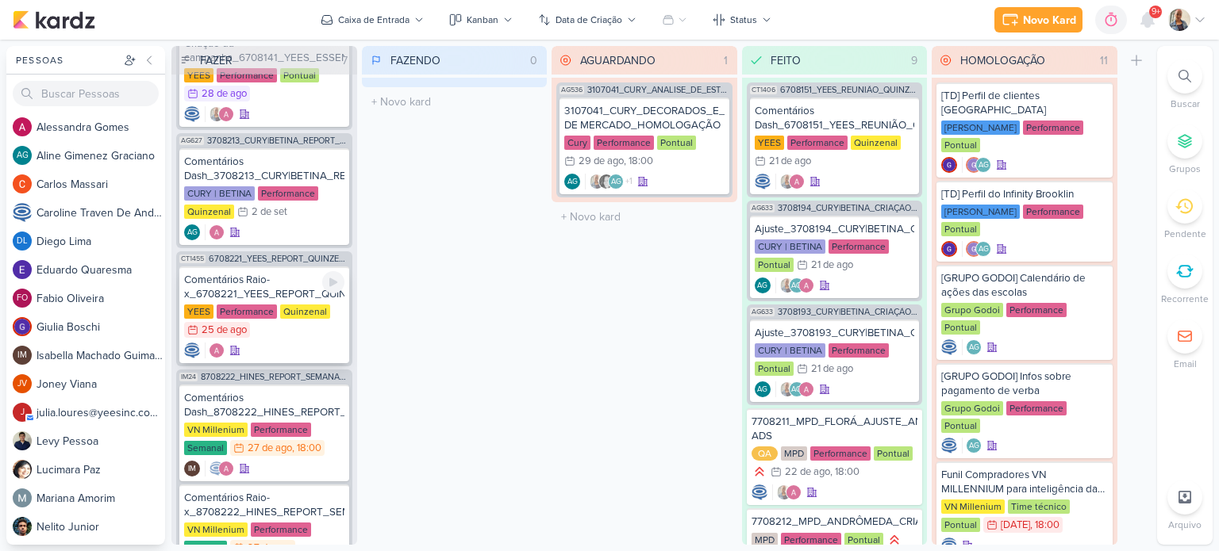
click at [286, 344] on div at bounding box center [264, 351] width 160 height 16
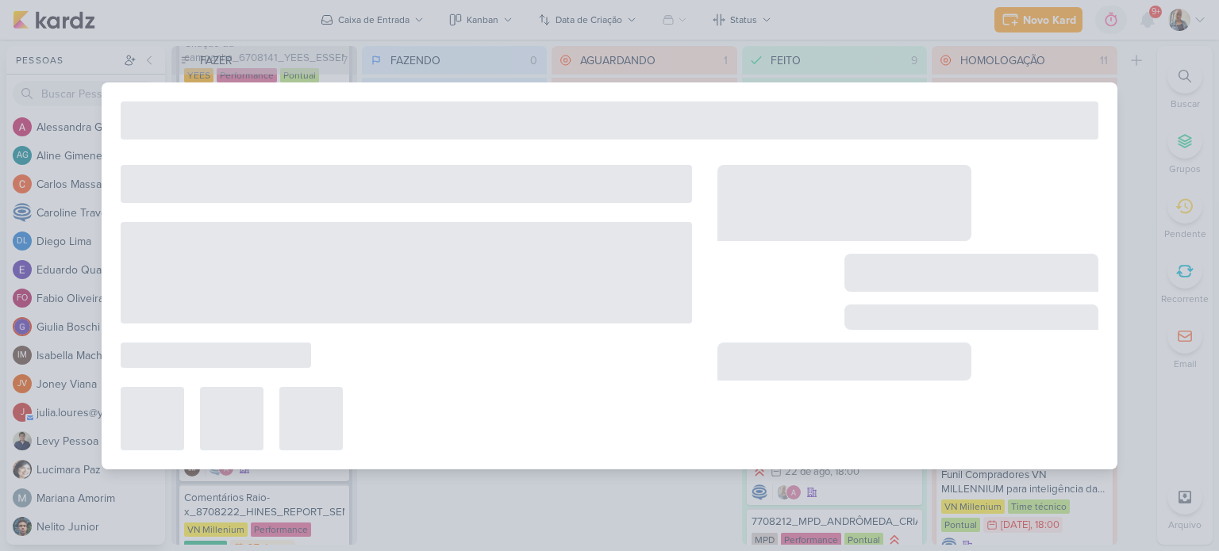
type input "Comentários Raio-x_6708221_YEES_REPORT_QUINZENAL_MARKETING_26.08"
type input "28 de agosto de 2025 às 23:59"
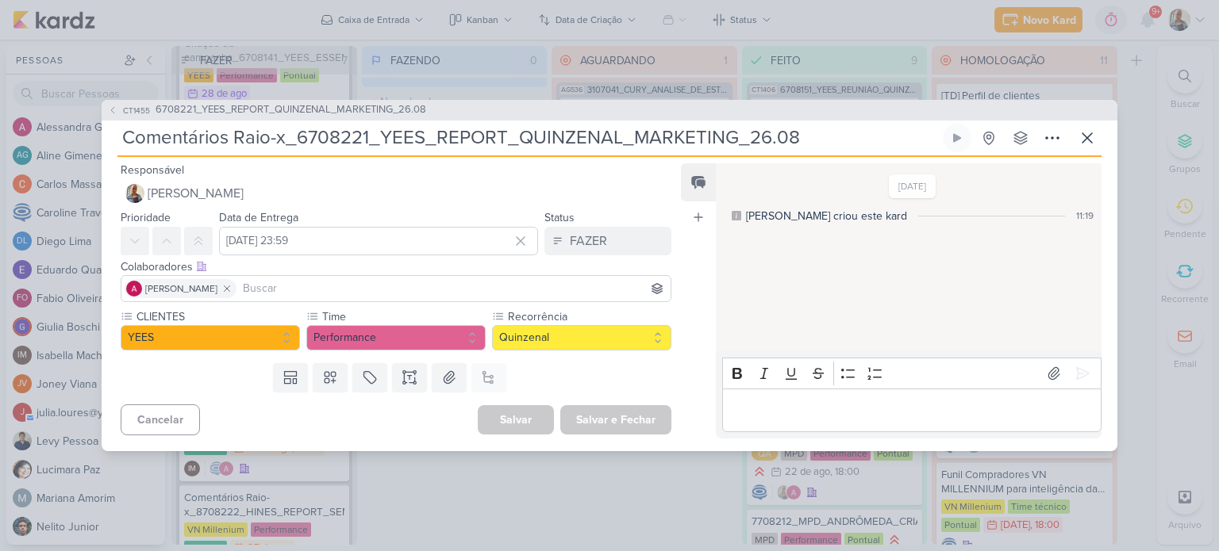
click at [856, 392] on div "Editor editing area: main" at bounding box center [911, 411] width 379 height 44
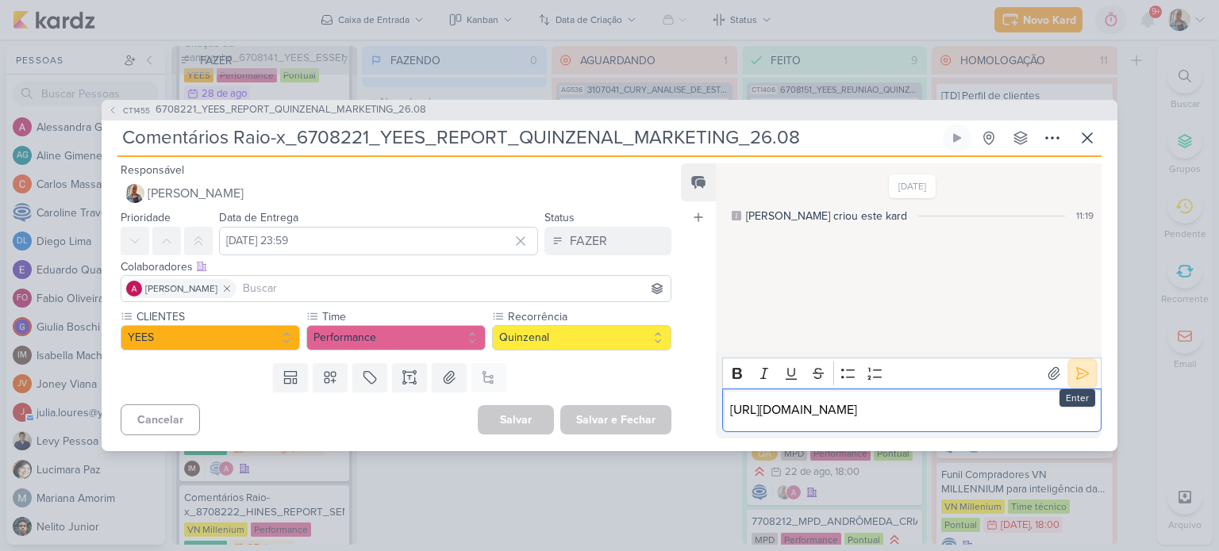
click at [1070, 361] on button at bounding box center [1082, 373] width 25 height 25
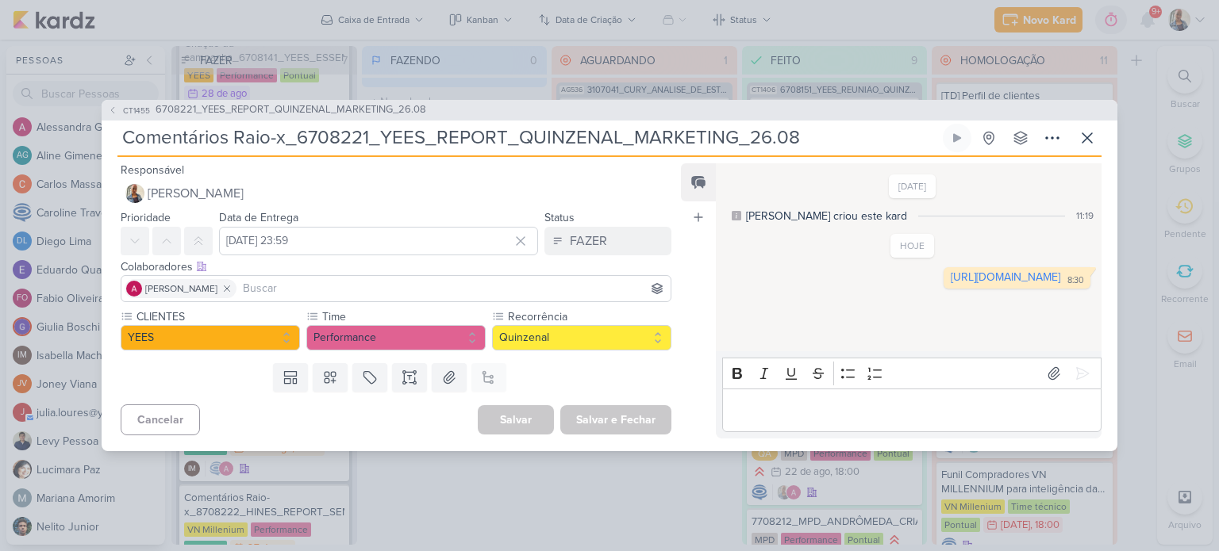
click at [577, 222] on div "Status FAZER FAZER FAZENDO AGUARDANDO FEITO HOMOLOGAÇÃO" at bounding box center [607, 232] width 127 height 48
click at [582, 243] on div "FAZER" at bounding box center [588, 241] width 37 height 19
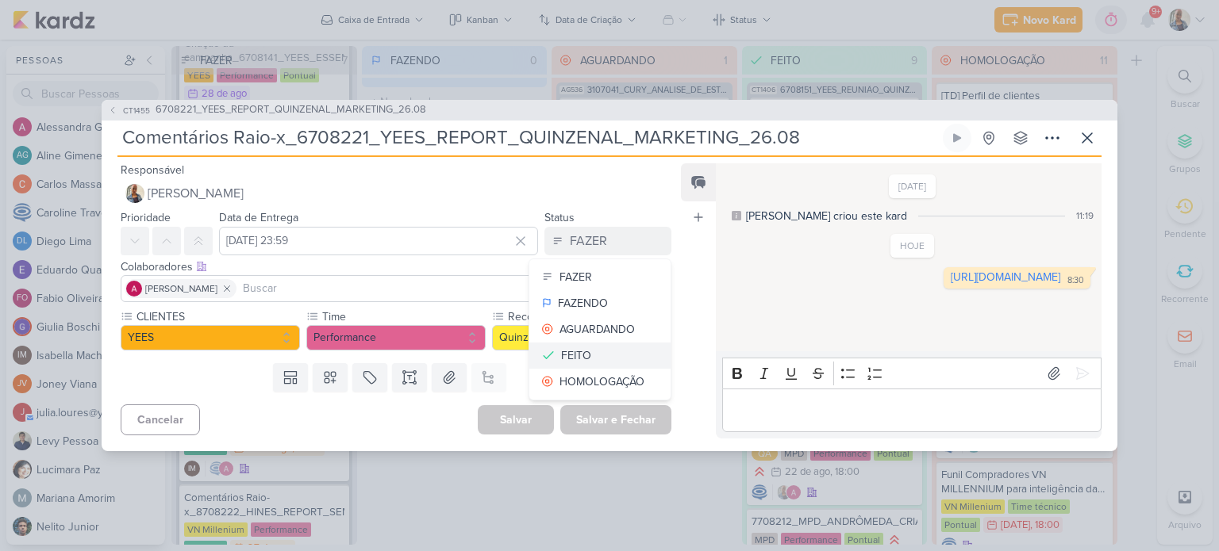
click at [585, 359] on button "FEITO" at bounding box center [599, 356] width 141 height 26
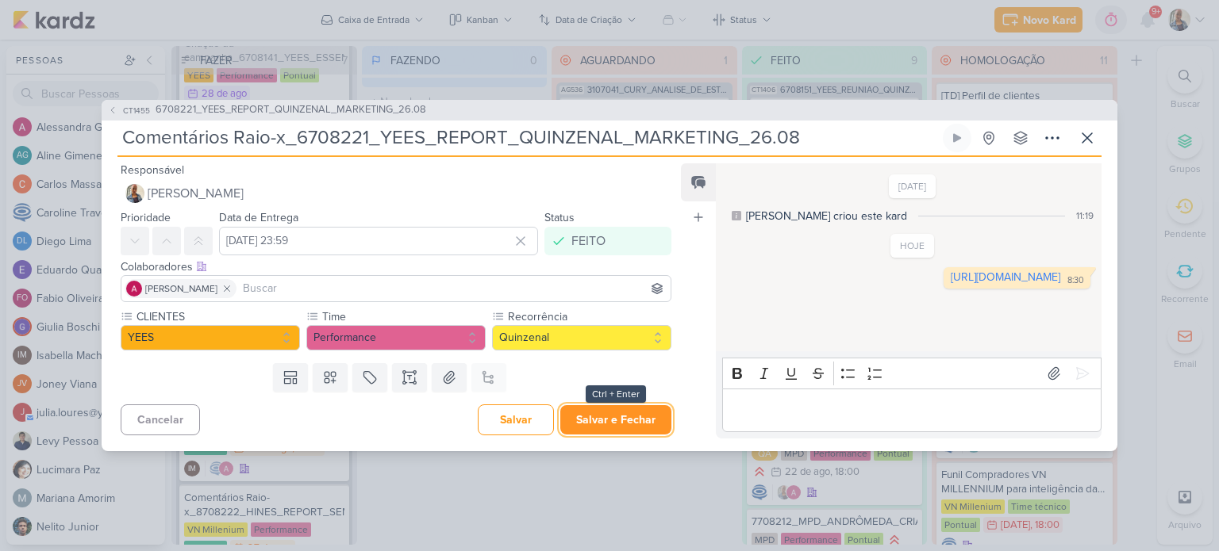
click at [605, 413] on button "Salvar e Fechar" at bounding box center [615, 419] width 111 height 29
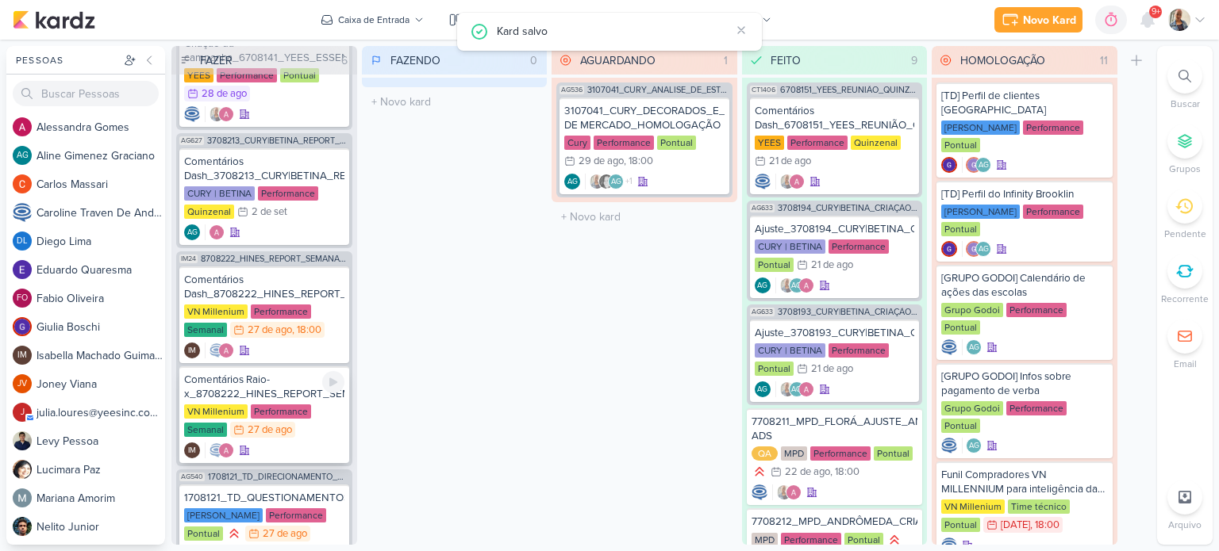
scroll to position [0, 0]
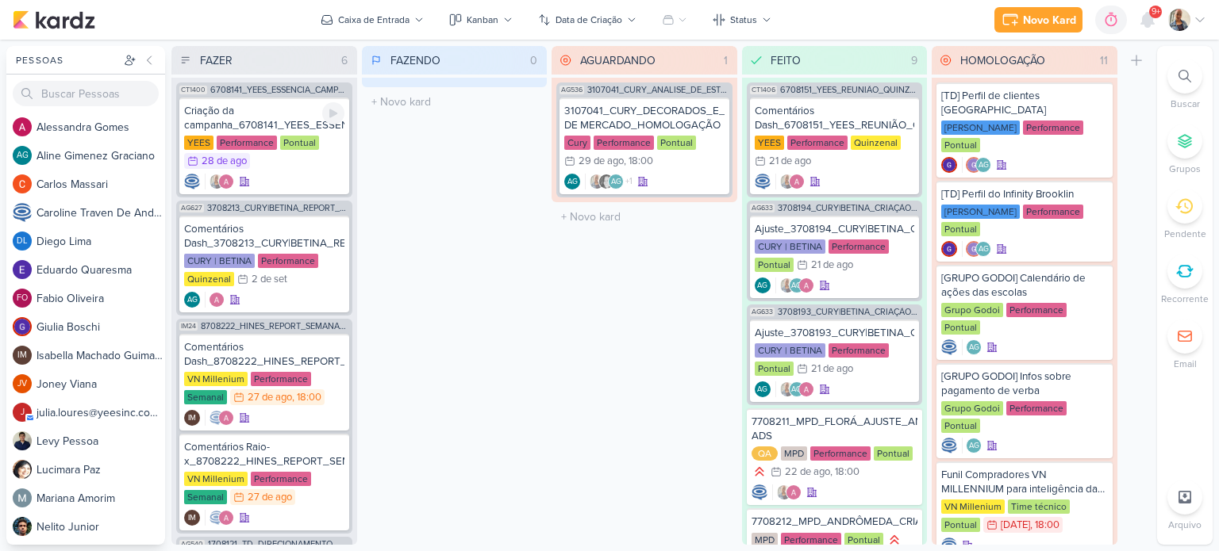
click at [295, 182] on div at bounding box center [264, 182] width 160 height 16
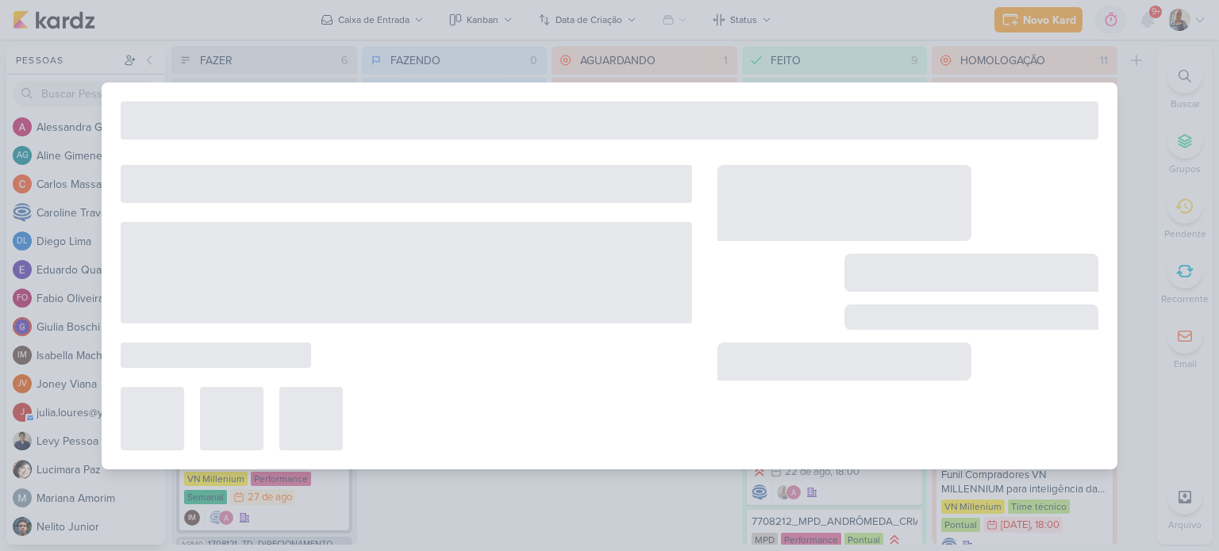
type input "Criação da campanha_6708141_YEES_ESSENCIA_CAMPOLIM_PMAX_OFFLINE"
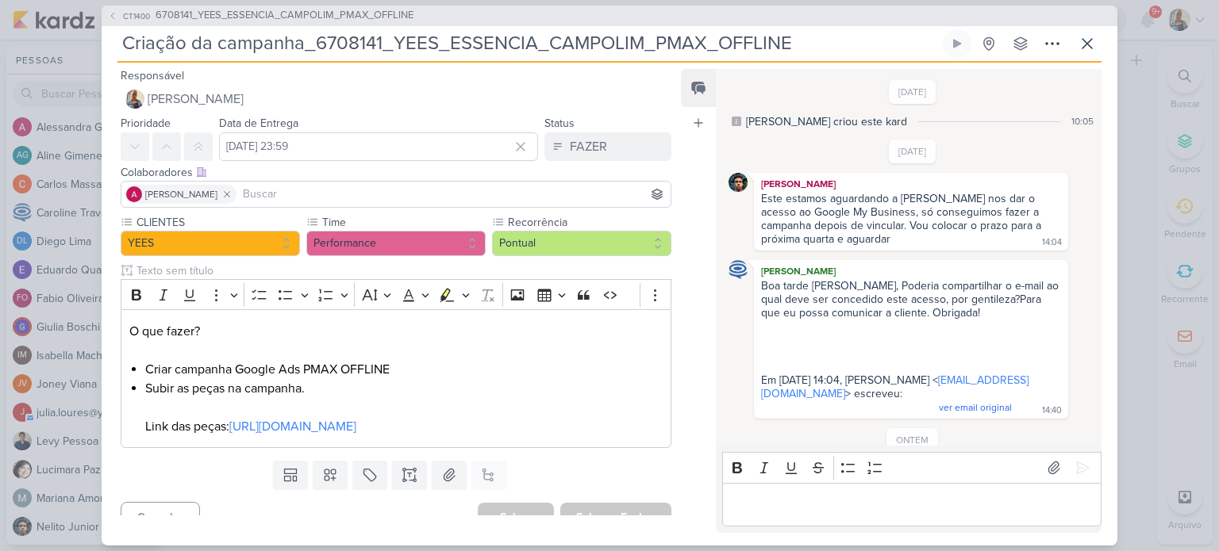
scroll to position [53, 0]
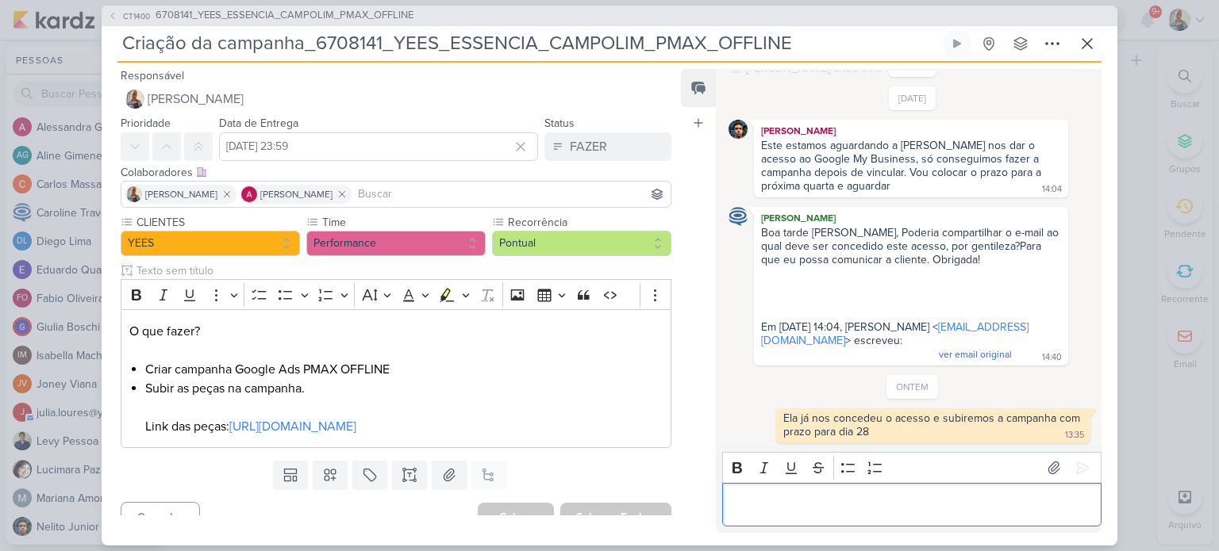
click at [869, 509] on p "Editor editing area: main" at bounding box center [911, 504] width 363 height 19
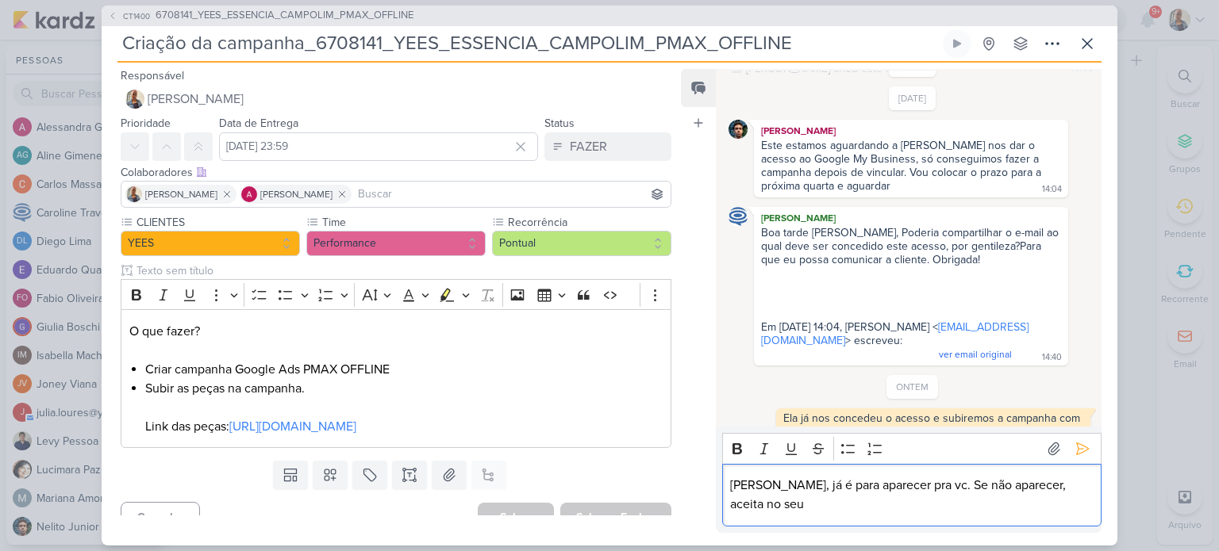
scroll to position [72, 0]
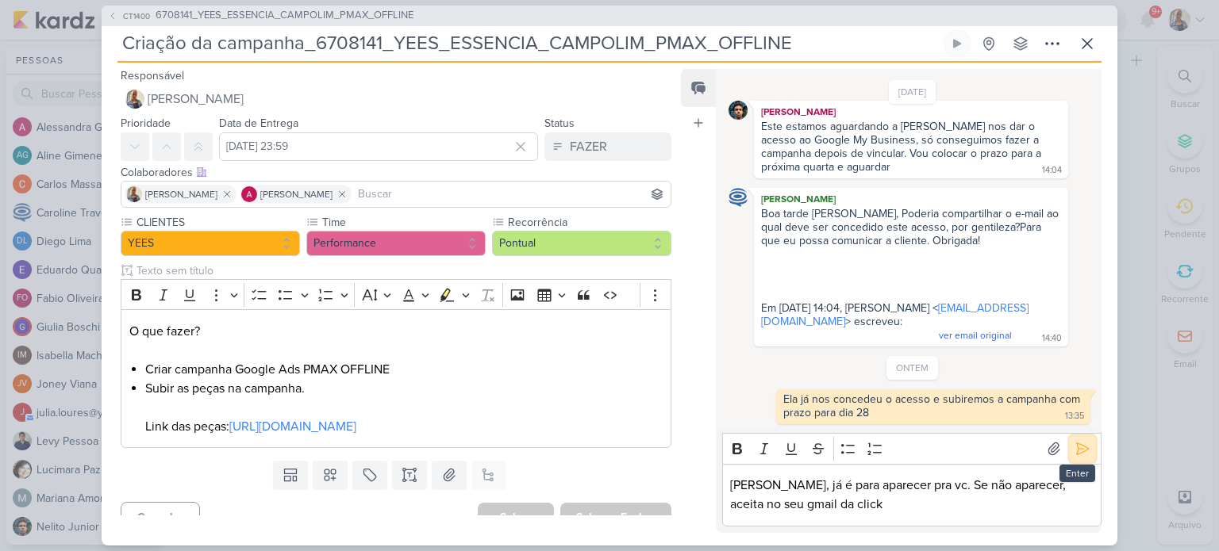
click at [1082, 457] on icon at bounding box center [1082, 449] width 16 height 16
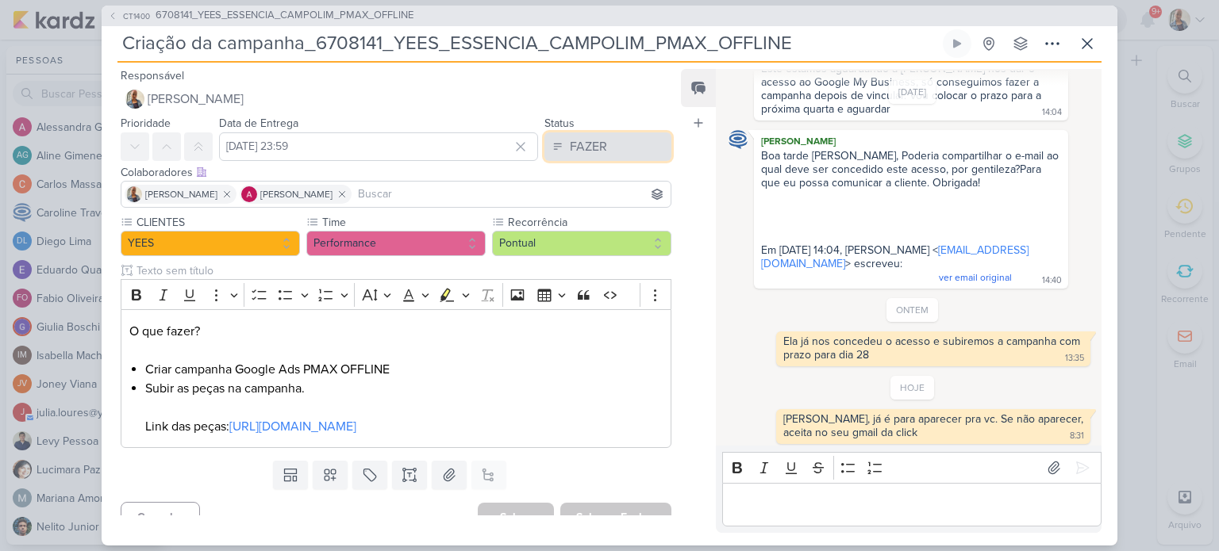
click at [563, 133] on button "FAZER" at bounding box center [607, 147] width 127 height 29
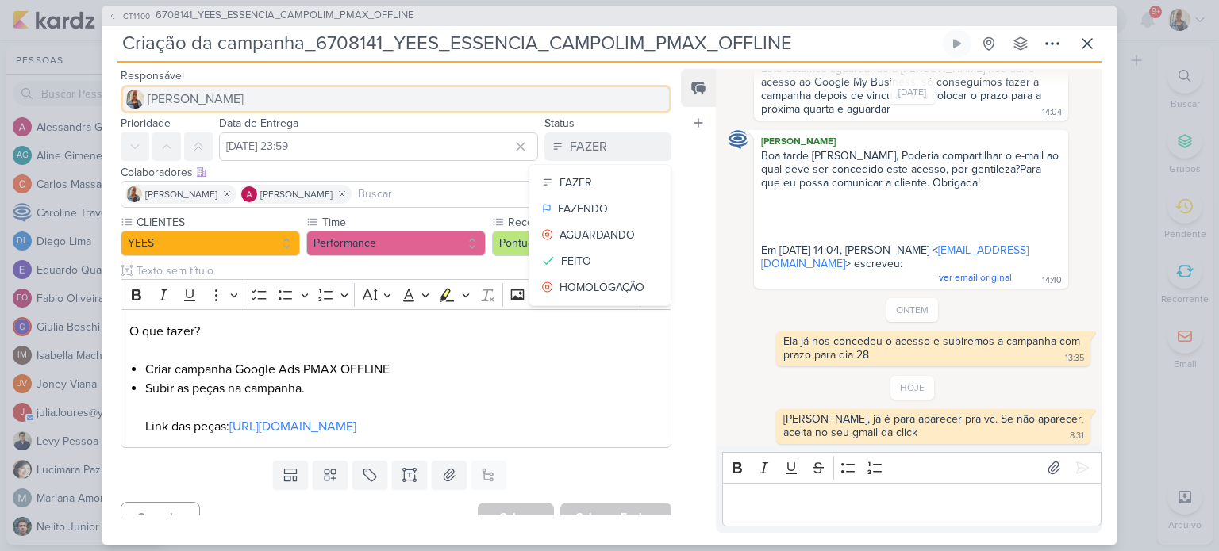
click at [364, 101] on button "[PERSON_NAME]" at bounding box center [396, 99] width 551 height 29
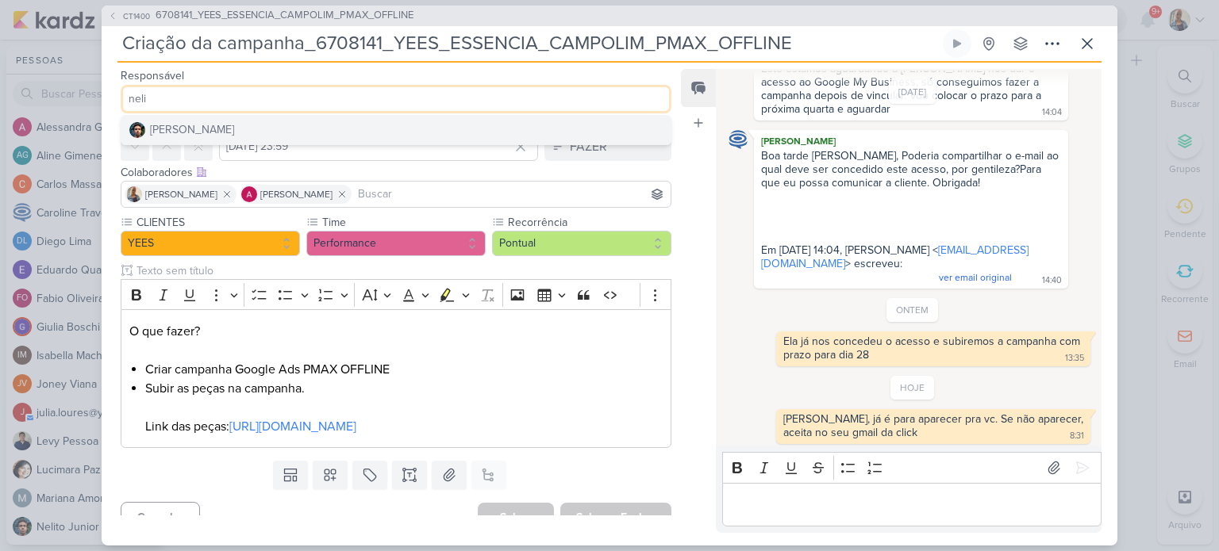
type input "neli"
click at [407, 117] on button "Nelito Junior" at bounding box center [395, 130] width 549 height 29
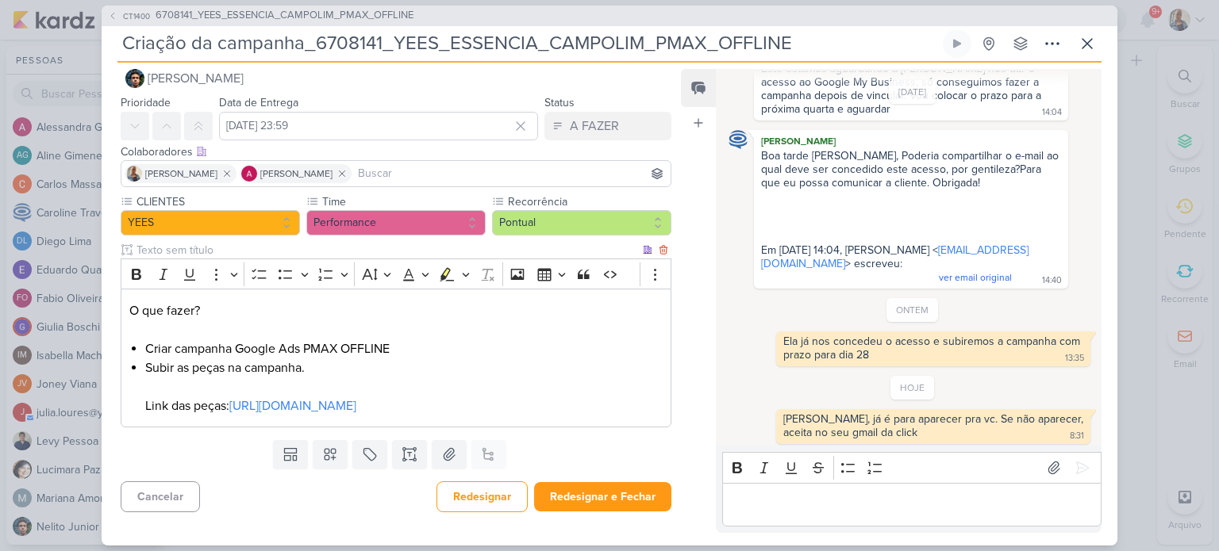
scroll to position [39, 0]
click at [607, 516] on div "Responsável Nelito Junior Nelito Junior Prioridade Data de Entrega 28 de agosto…" at bounding box center [610, 304] width 1016 height 483
click at [603, 500] on button "Redesignar e Fechar" at bounding box center [602, 496] width 137 height 29
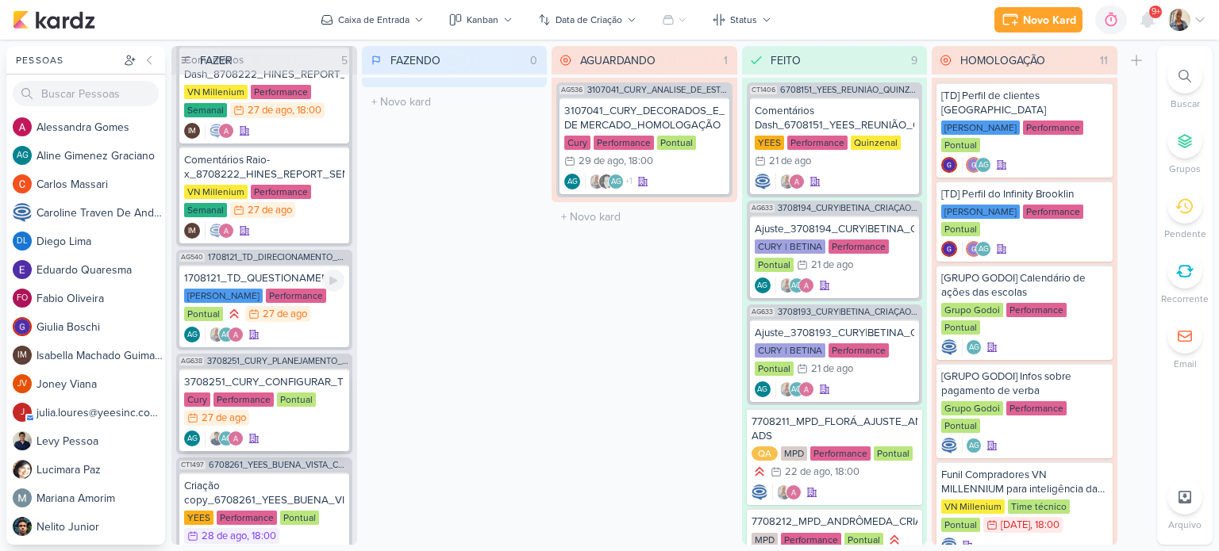
scroll to position [229, 0]
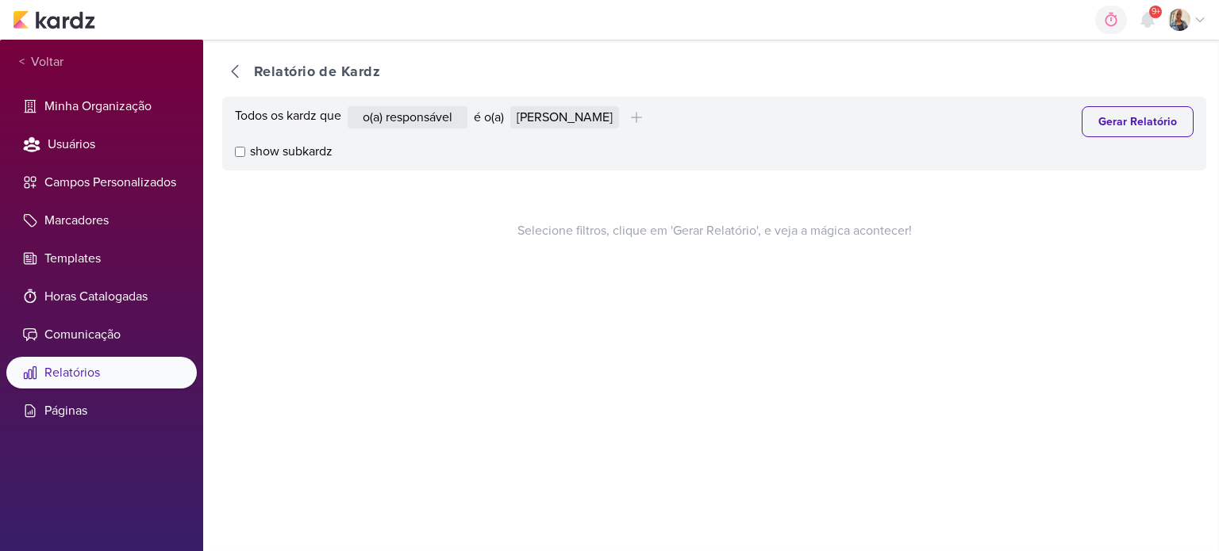
click at [560, 132] on div "Todos os kardz que o(a) responsável contém o marcador contém o campo é o(a) [PE…" at bounding box center [714, 121] width 958 height 31
click at [559, 110] on select "Alessandra Gomes Aline Gimenez Graciano Caroline Traven De Andrade Eduardo Quar…" at bounding box center [564, 117] width 109 height 22
click at [514, 106] on select "Alessandra Gomes Aline Gimenez Graciano Caroline Traven De Andrade Eduardo Quar…" at bounding box center [564, 117] width 109 height 22
click at [1087, 129] on button "Gerar Relatório" at bounding box center [1137, 121] width 112 height 31
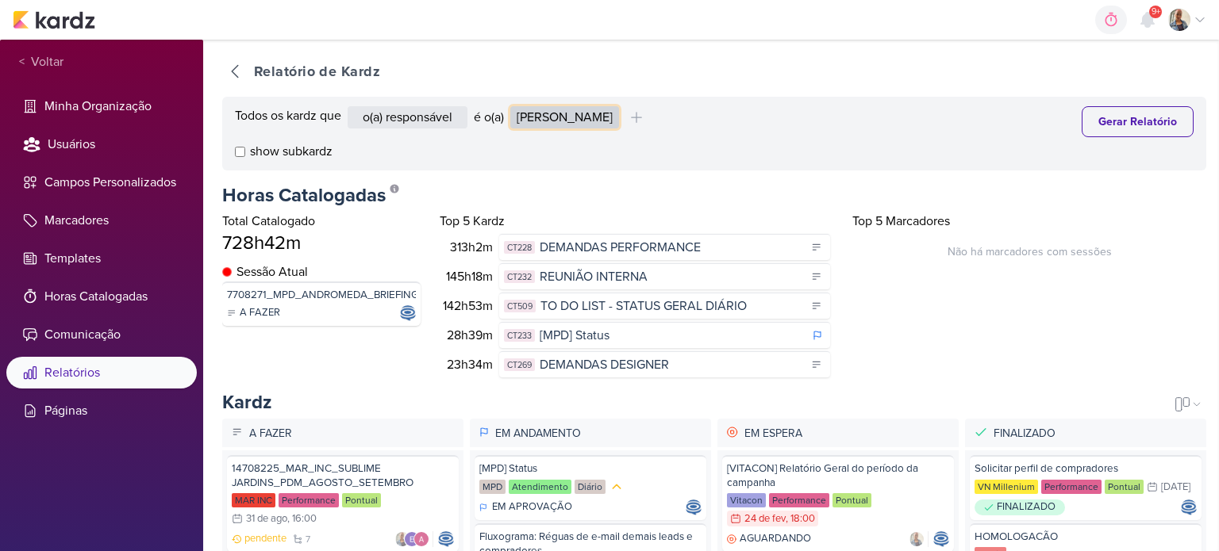
click at [619, 124] on select "Alessandra Gomes Aline Gimenez Graciano Caroline Traven De Andrade Eduardo Quar…" at bounding box center [564, 117] width 109 height 22
select select "4180"
click at [514, 106] on select "Alessandra Gomes Aline Gimenez Graciano Caroline Traven De Andrade Eduardo Quar…" at bounding box center [564, 117] width 109 height 22
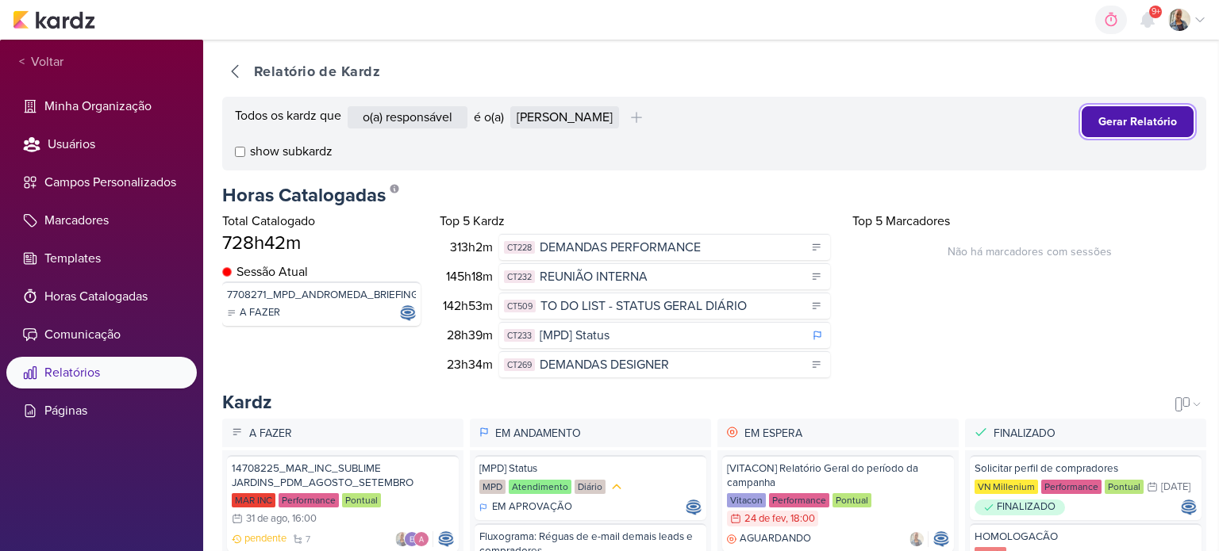
click at [1092, 117] on button "Gerar Relatório" at bounding box center [1137, 121] width 112 height 31
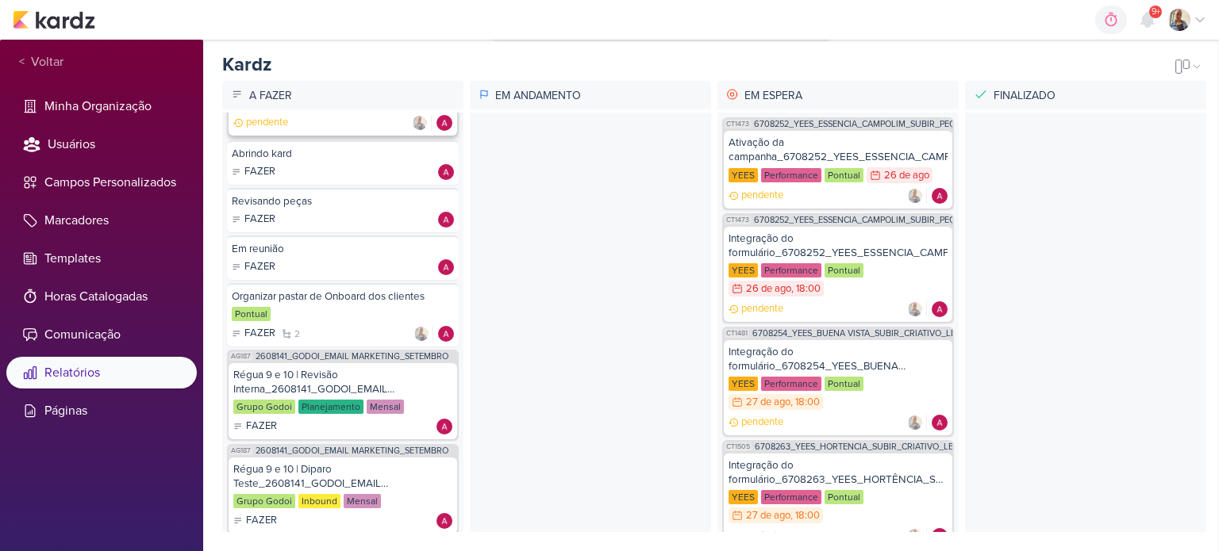
scroll to position [1043, 0]
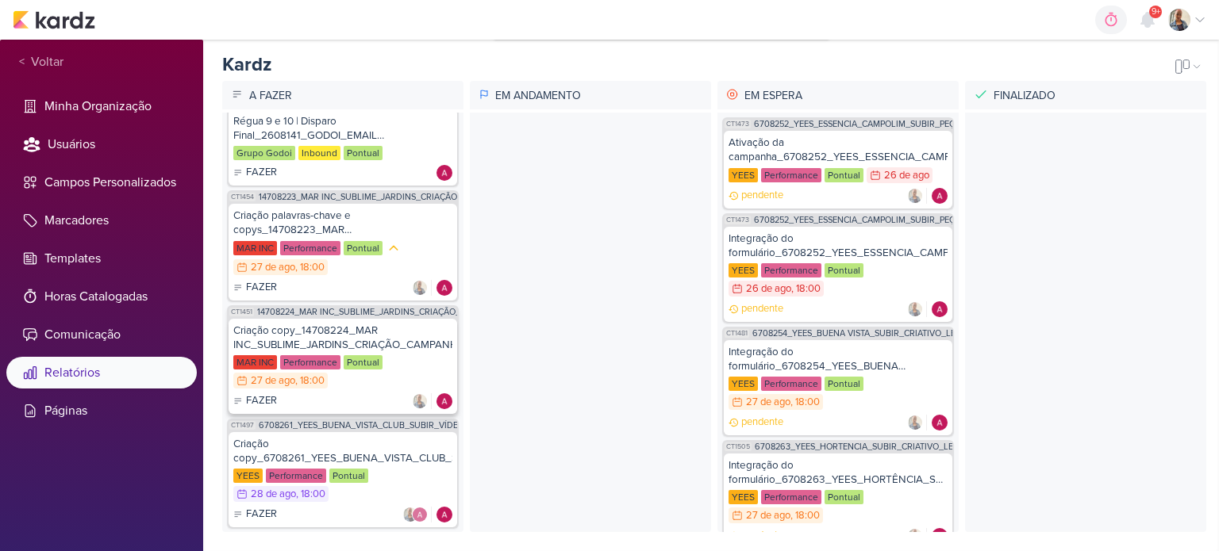
click at [313, 324] on div "Criação copy_14708224_MAR INC_SUBLIME_JARDINS_CRIAÇÃO_CAMPANHA_META_ADS" at bounding box center [342, 338] width 219 height 29
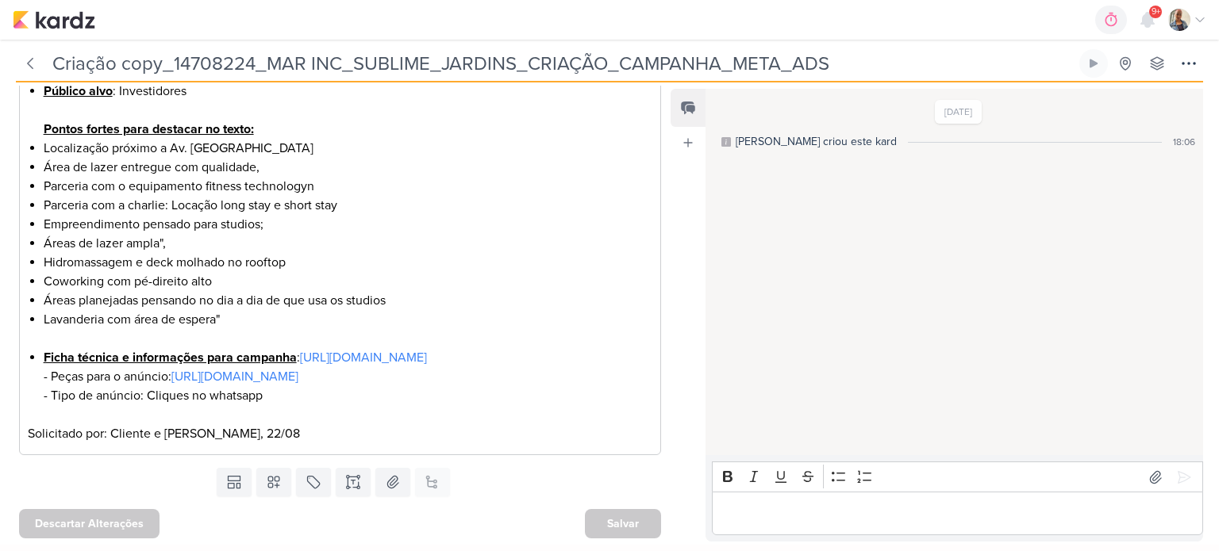
scroll to position [564, 0]
click at [298, 383] on link "[URL][DOMAIN_NAME]" at bounding box center [234, 377] width 127 height 16
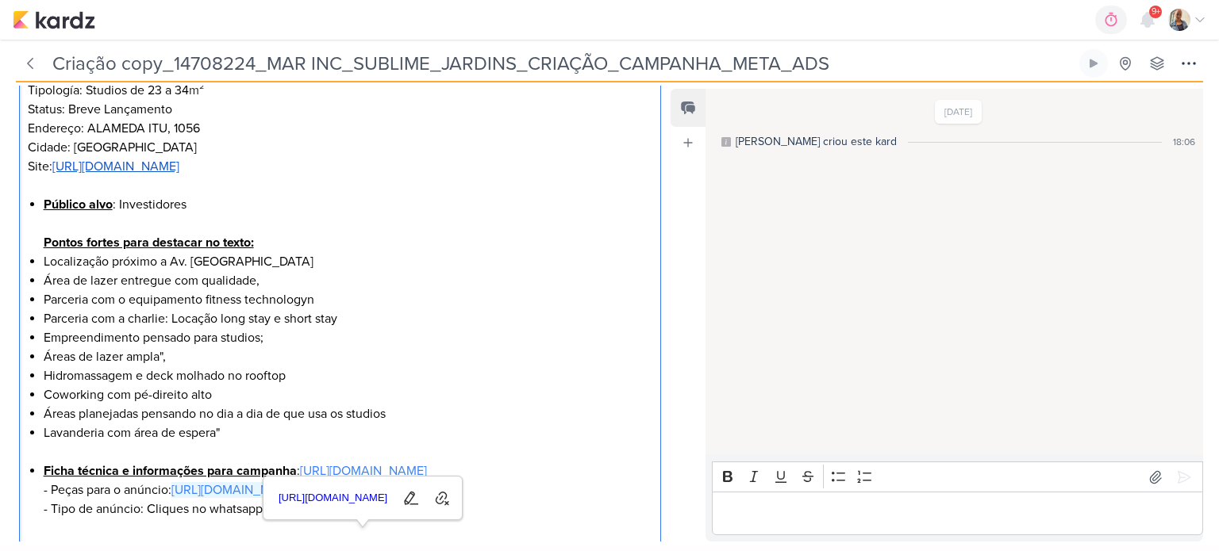
scroll to position [405, 0]
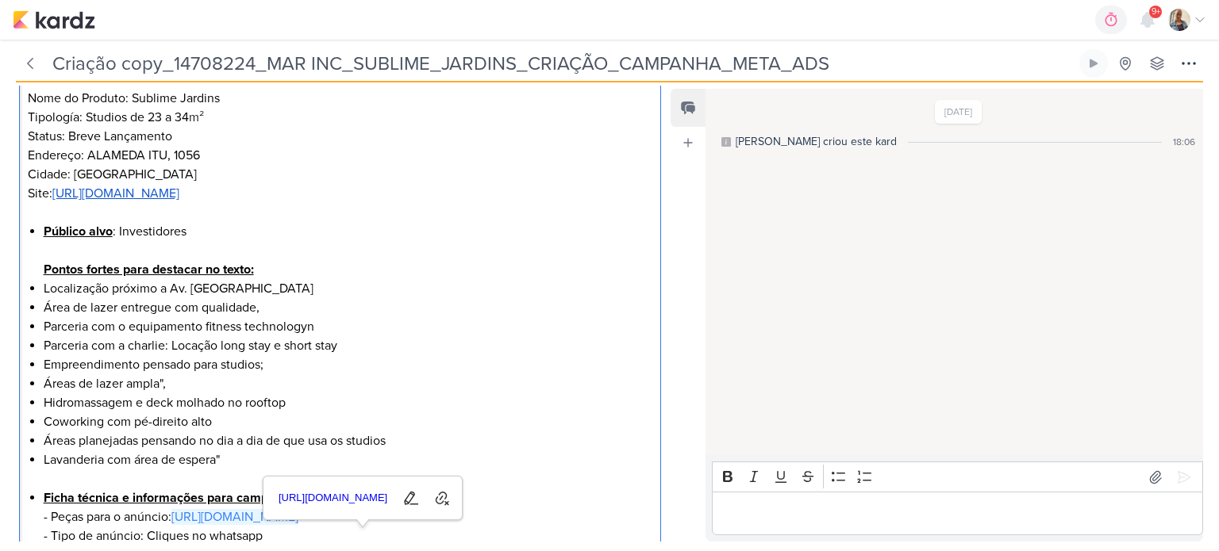
click at [159, 194] on u "[URL][DOMAIN_NAME]" at bounding box center [115, 194] width 127 height 16
